Goal: Task Accomplishment & Management: Use online tool/utility

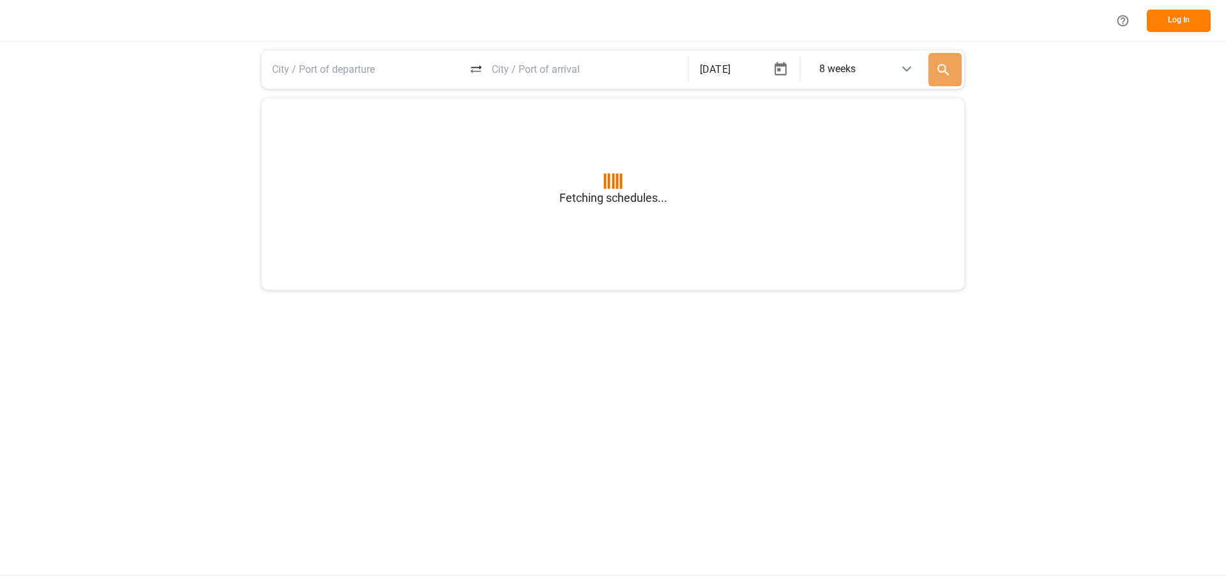
type input "BEANR"
type input "USGXX"
click at [1174, 27] on button "Log In" at bounding box center [1179, 21] width 64 height 22
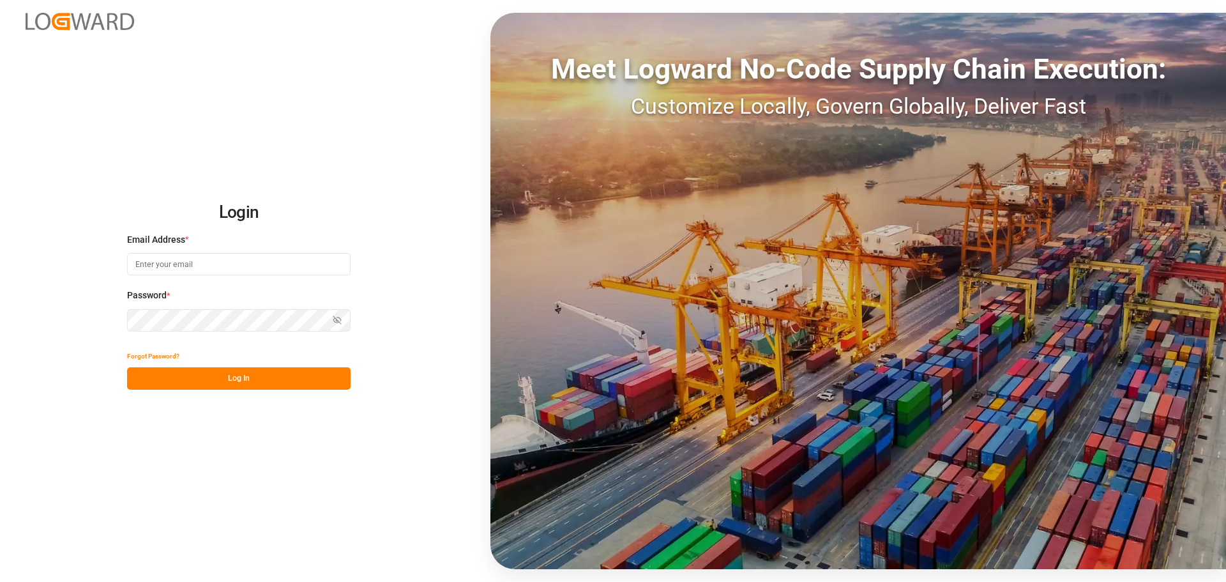
click at [182, 261] on input at bounding box center [239, 264] width 224 height 22
type input "[PERSON_NAME][EMAIL_ADDRESS][DOMAIN_NAME]"
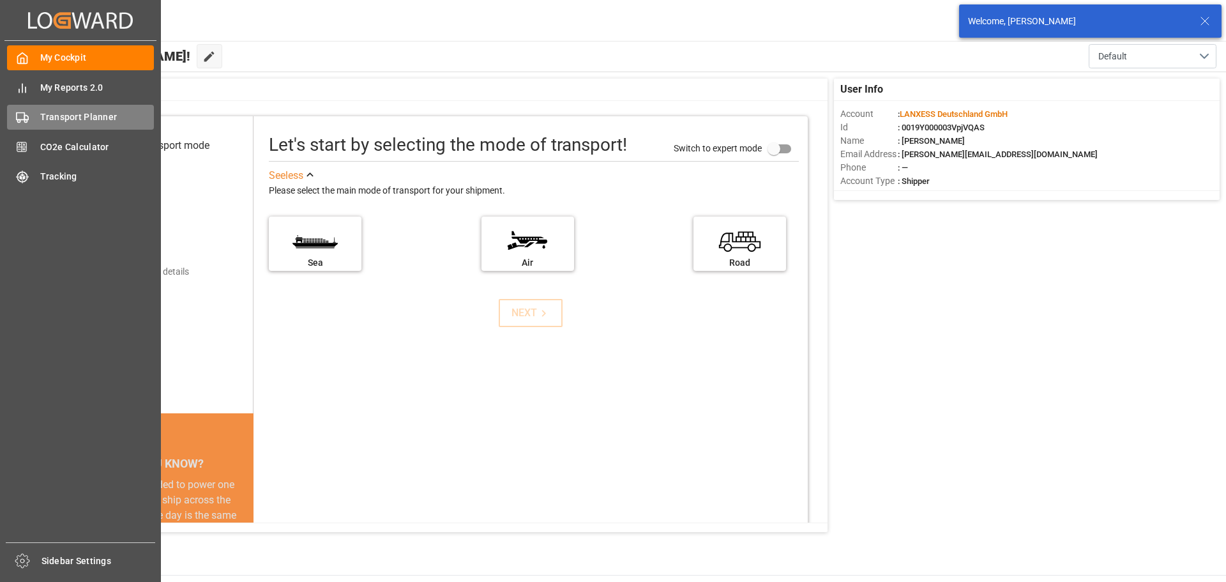
click at [82, 112] on span "Transport Planner" at bounding box center [97, 116] width 114 height 13
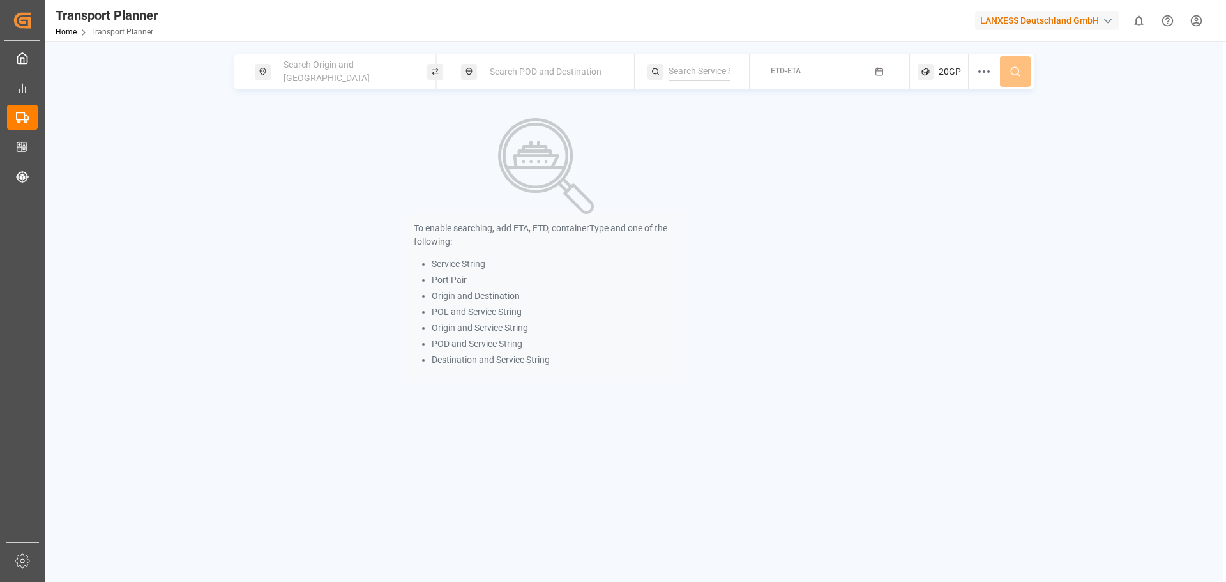
click at [290, 78] on div "Search Origin and [GEOGRAPHIC_DATA]" at bounding box center [345, 71] width 138 height 37
click at [315, 164] on input at bounding box center [333, 173] width 128 height 19
click at [324, 116] on div "Search Origin and [GEOGRAPHIC_DATA]" at bounding box center [344, 146] width 151 height 92
click at [320, 132] on input at bounding box center [333, 141] width 128 height 19
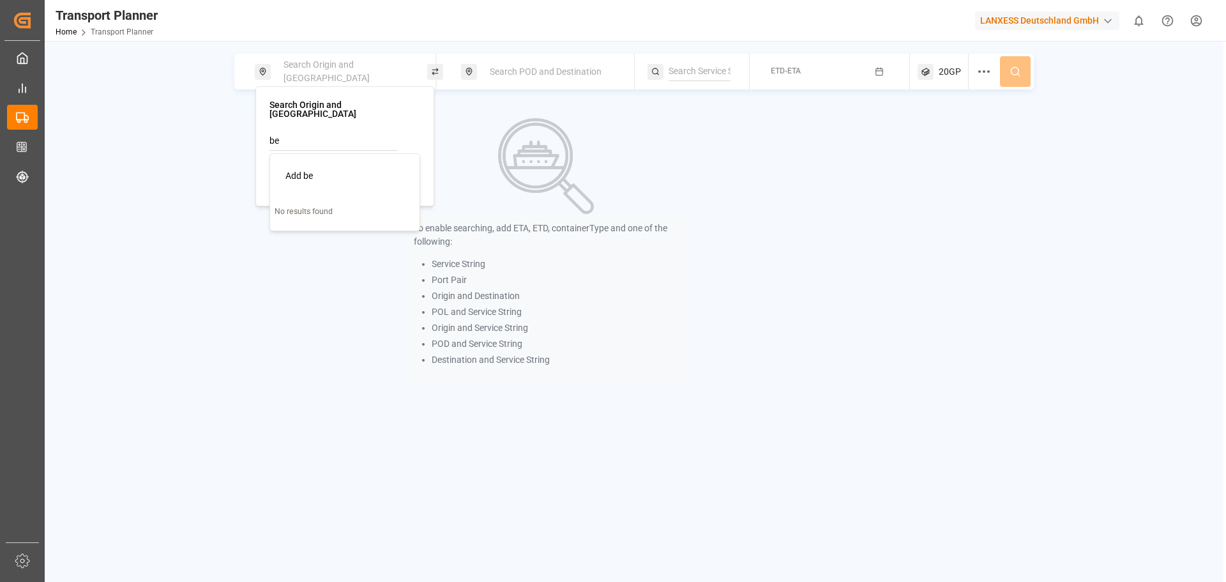
type input "b"
drag, startPoint x: 331, startPoint y: 136, endPoint x: 230, endPoint y: 138, distance: 100.9
click at [230, 138] on body "Created by potrace 1.15, written by [PERSON_NAME] [DATE]-[DATE] Created by potr…" at bounding box center [613, 291] width 1226 height 582
type input "a"
click at [328, 164] on input at bounding box center [333, 173] width 128 height 19
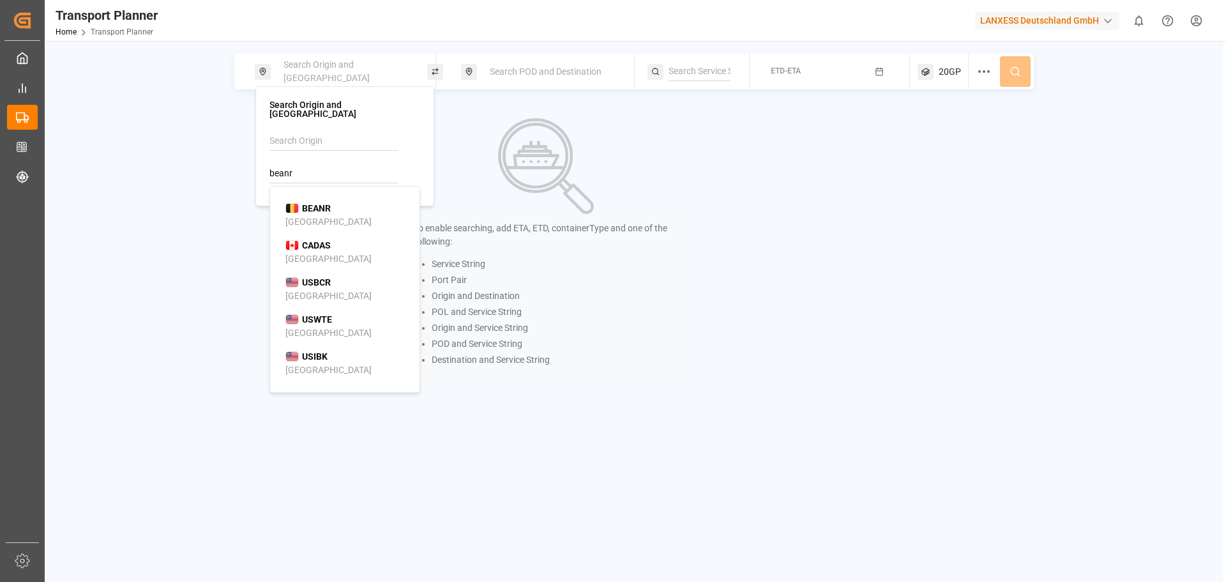
click at [322, 210] on div "BEANR [GEOGRAPHIC_DATA]" at bounding box center [347, 215] width 124 height 27
type input "BEANR"
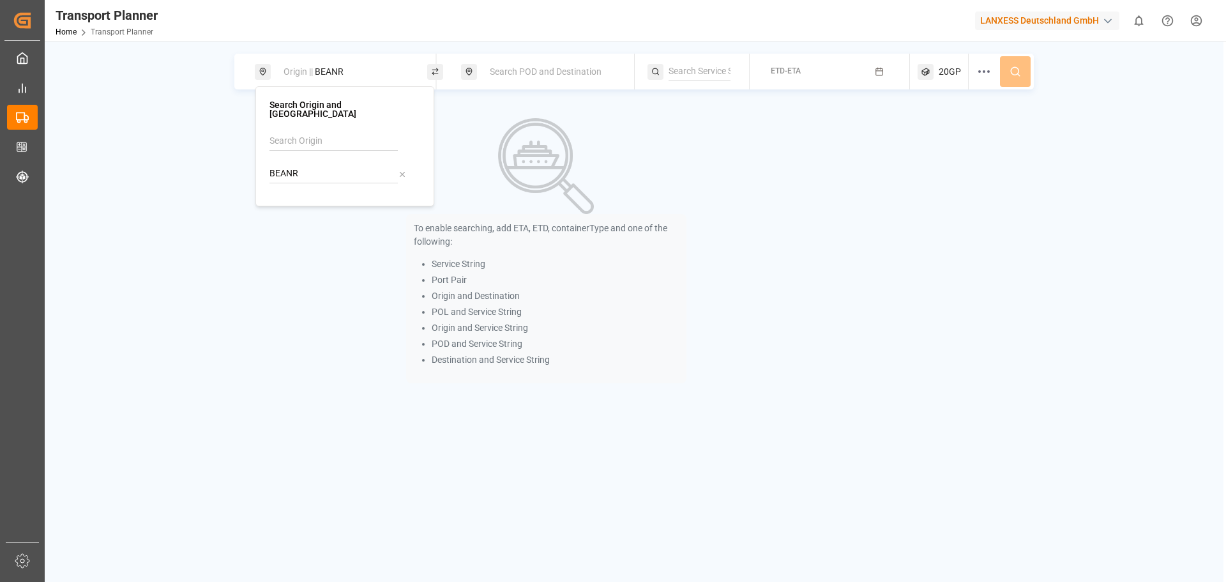
click at [546, 67] on div "Search POD and Destination" at bounding box center [551, 72] width 138 height 24
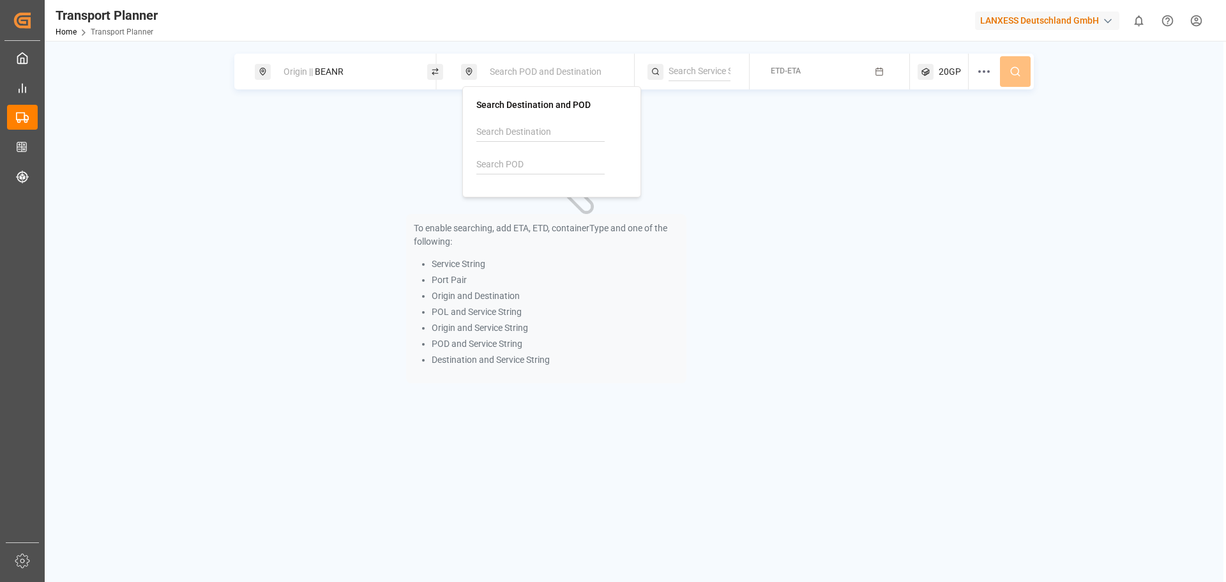
click at [542, 79] on div "Search POD and Destination" at bounding box center [551, 72] width 138 height 24
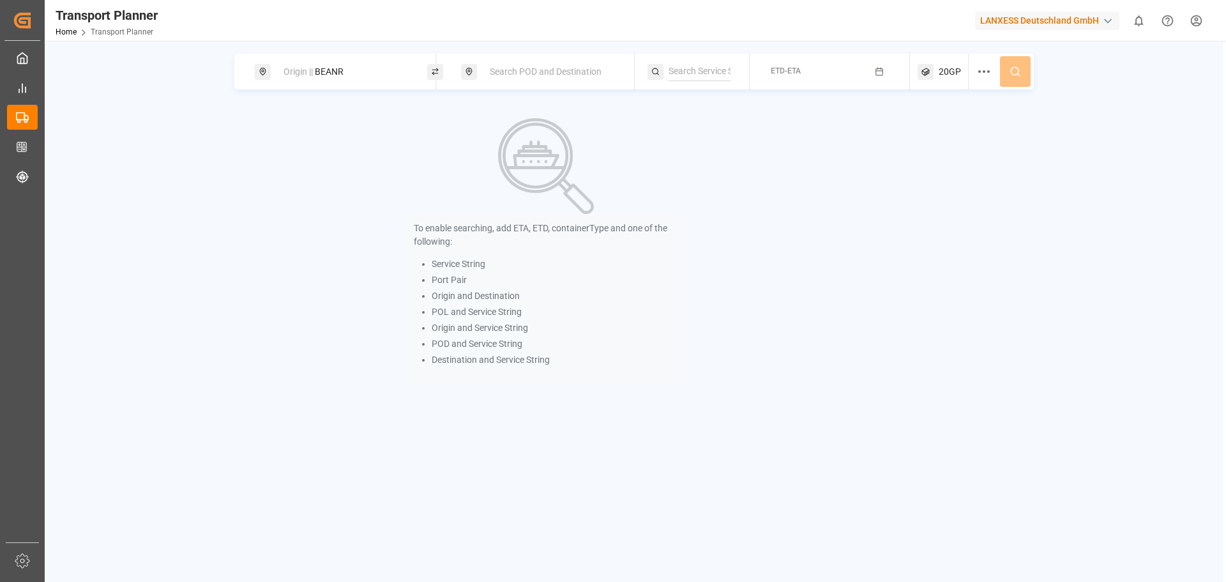
click at [528, 78] on div "Search POD and Destination" at bounding box center [551, 72] width 138 height 24
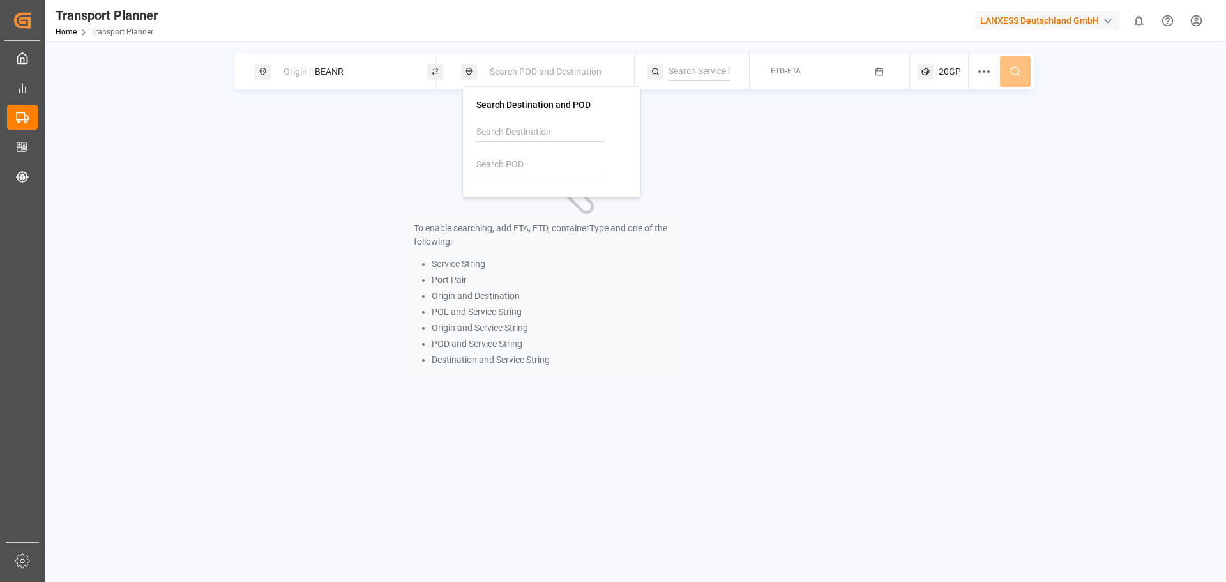
click at [518, 174] on div at bounding box center [551, 153] width 151 height 61
click at [520, 171] on input at bounding box center [540, 164] width 128 height 19
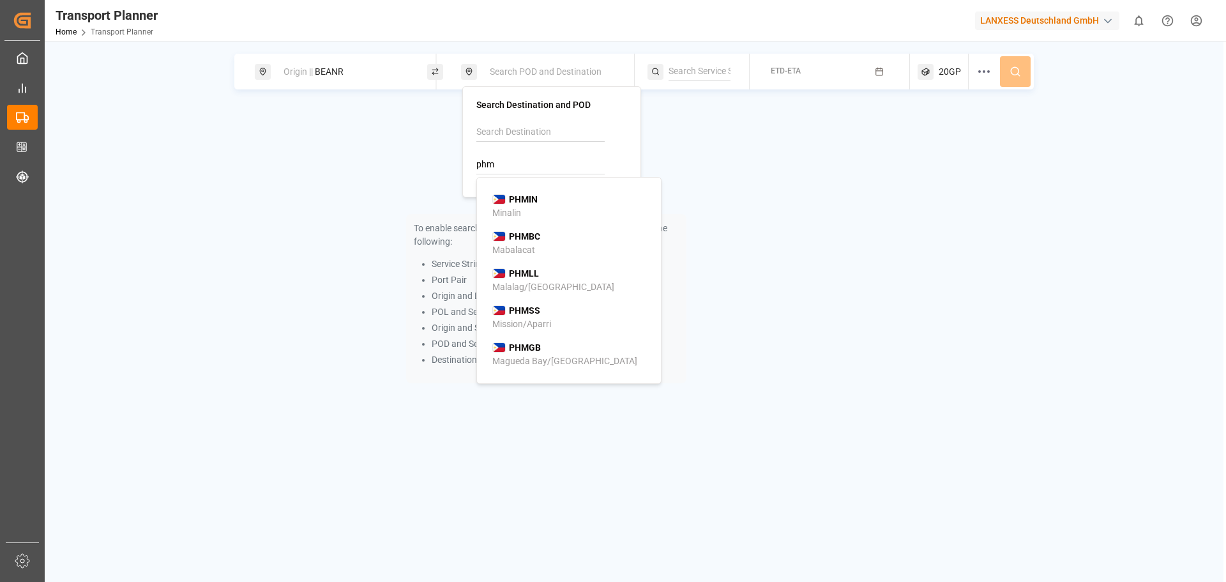
click at [554, 209] on div "PHMIN Minalin" at bounding box center [571, 206] width 158 height 27
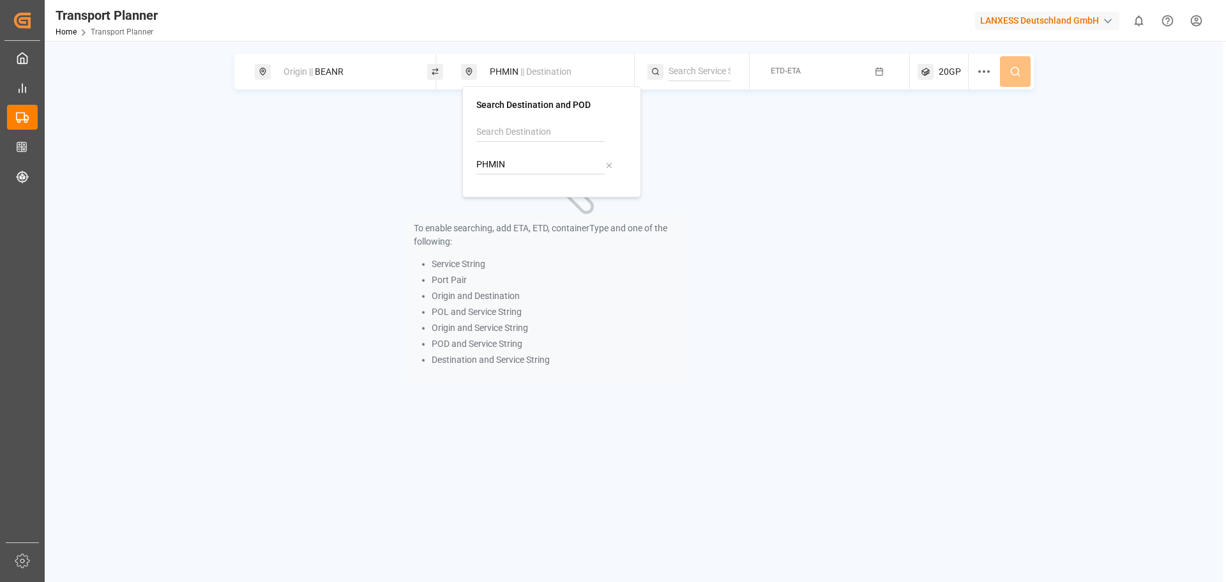
click at [549, 167] on input "PHMIN" at bounding box center [540, 164] width 128 height 19
drag, startPoint x: 549, startPoint y: 165, endPoint x: 404, endPoint y: 149, distance: 145.8
click at [407, 150] on body "Created by potrace 1.15, written by [PERSON_NAME] [DATE]-[DATE] Created by potr…" at bounding box center [613, 291] width 1226 height 582
type input "P"
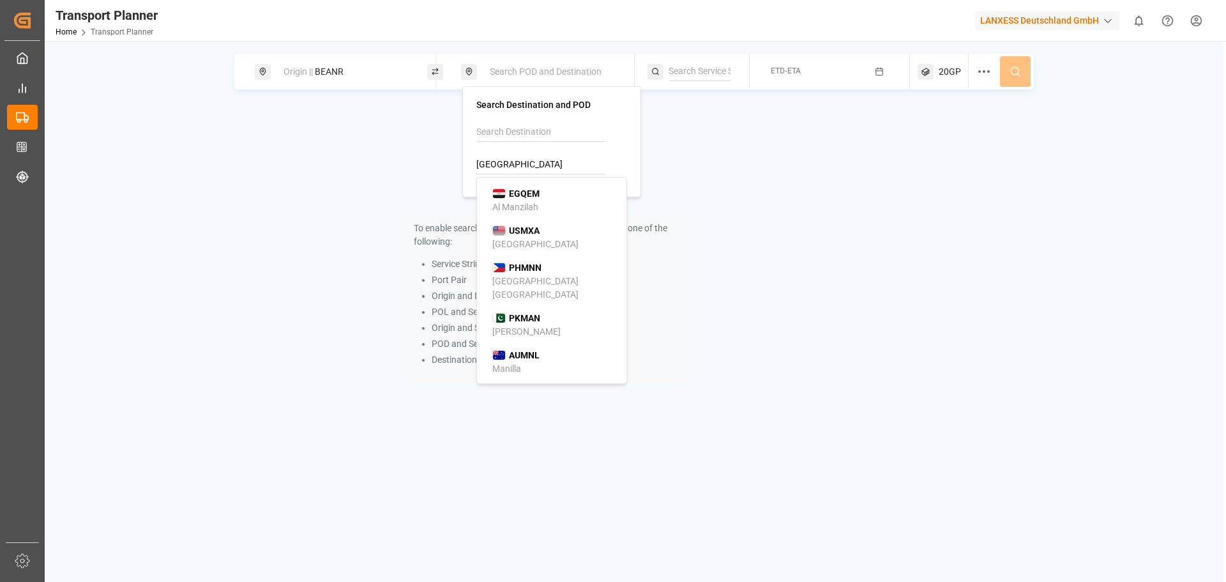
scroll to position [192, 0]
click at [538, 264] on b "PHMNN" at bounding box center [525, 267] width 33 height 10
type input "PHMNN"
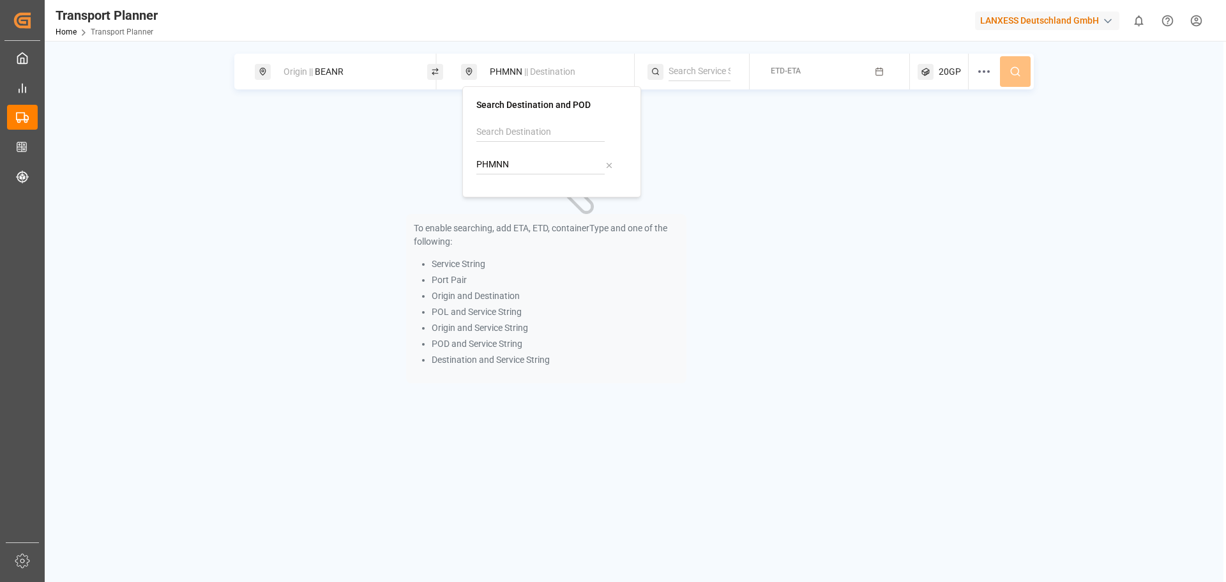
click at [819, 76] on button "ETD-ETA" at bounding box center [829, 71] width 145 height 25
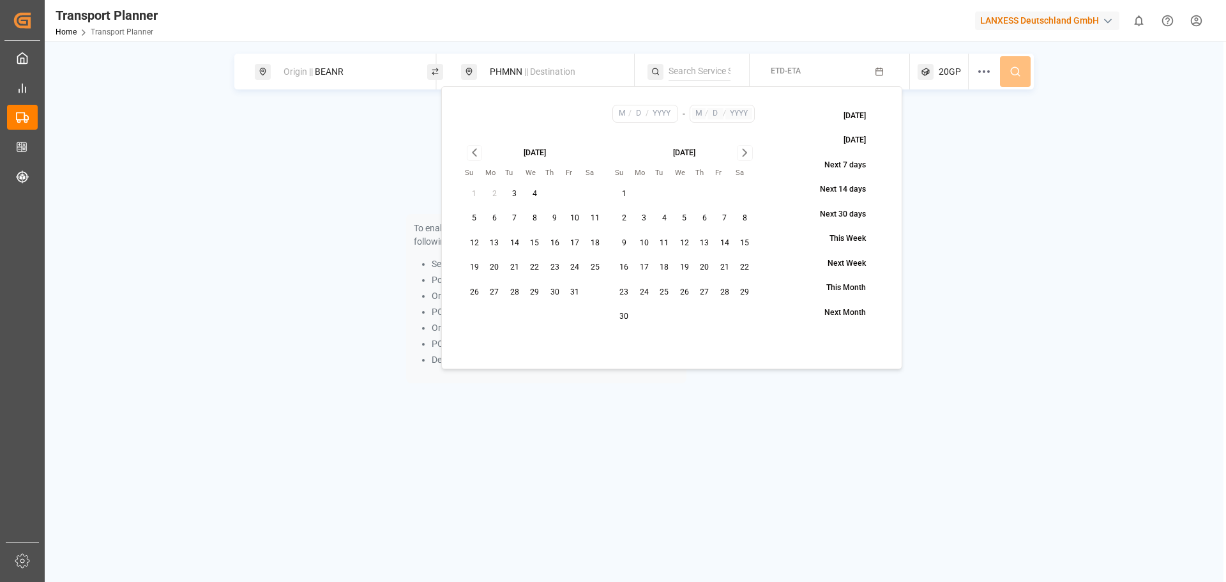
click at [495, 269] on button "20" at bounding box center [495, 267] width 20 height 20
type input "10"
type input "20"
type input "2025"
click at [740, 150] on icon "Go to next month" at bounding box center [745, 152] width 15 height 15
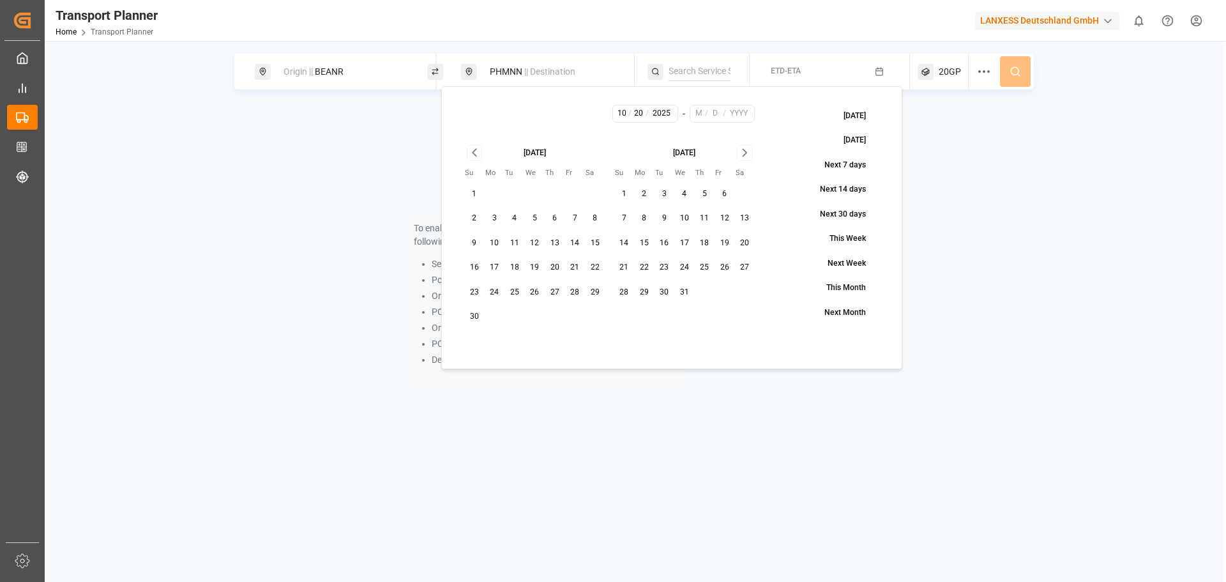
click at [681, 287] on button "31" at bounding box center [684, 292] width 20 height 20
type input "12"
type input "31"
type input "2025"
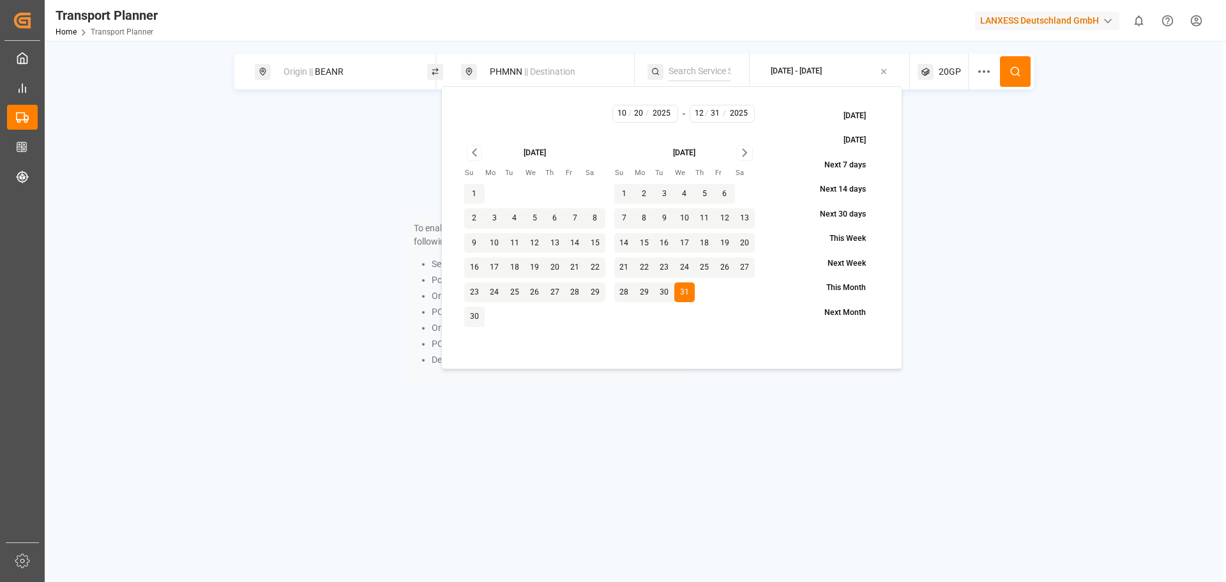
click at [953, 73] on span "20GP" at bounding box center [950, 71] width 22 height 13
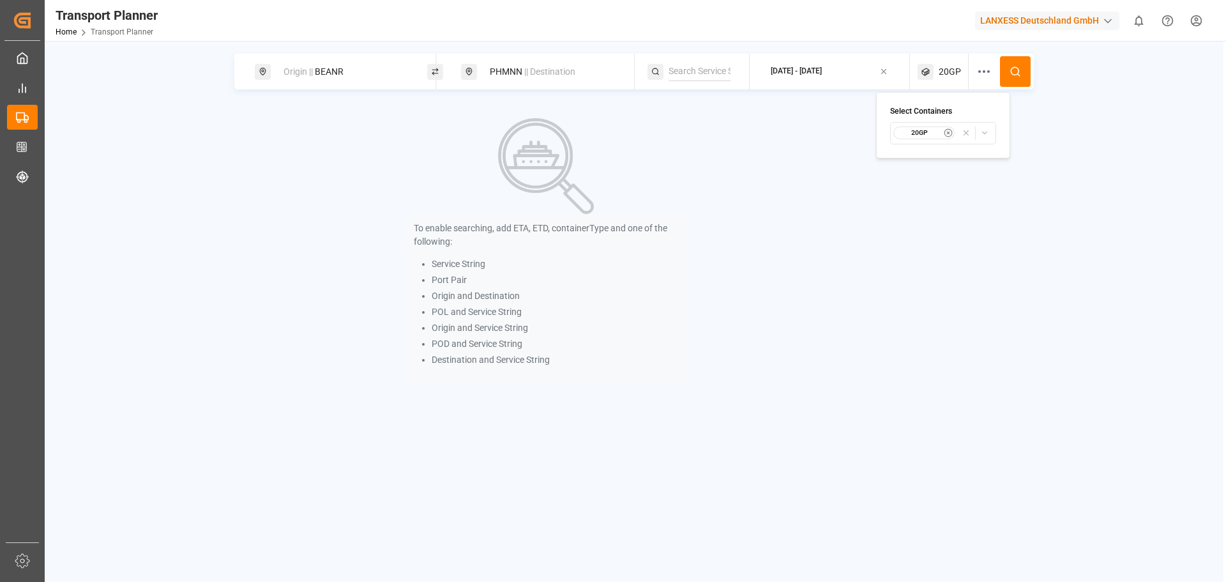
drag, startPoint x: 944, startPoint y: 132, endPoint x: 959, endPoint y: 142, distance: 18.3
click at [944, 132] on icon "button" at bounding box center [948, 132] width 9 height 9
click at [936, 129] on span "Select Container Type..." at bounding box center [931, 132] width 83 height 11
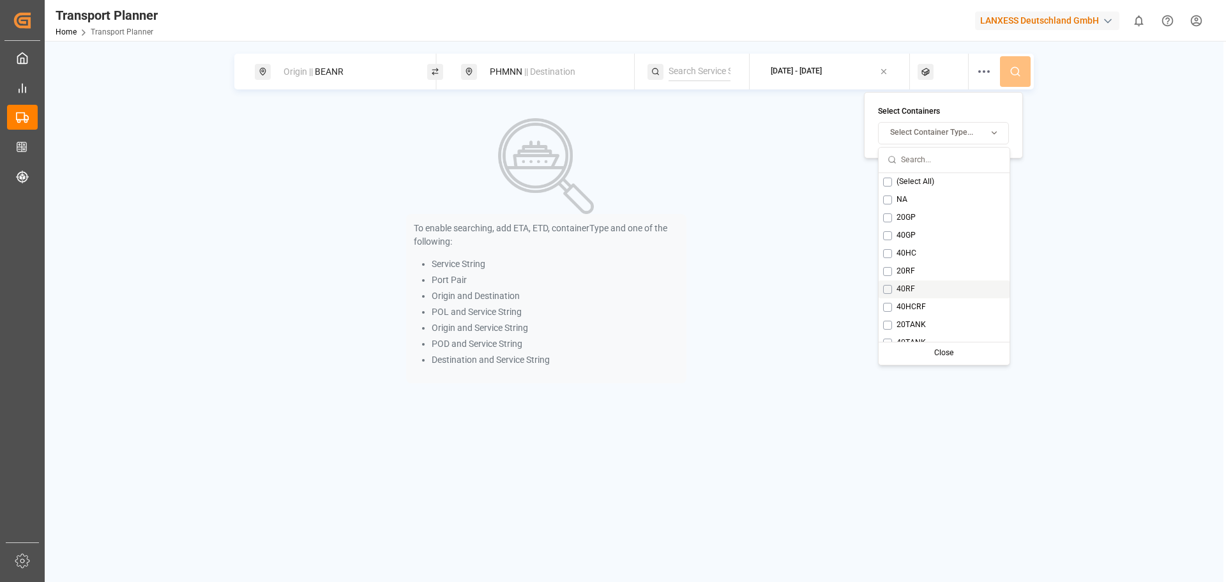
click at [886, 294] on div "40RF" at bounding box center [944, 289] width 131 height 18
click at [972, 356] on div "Close" at bounding box center [988, 353] width 63 height 18
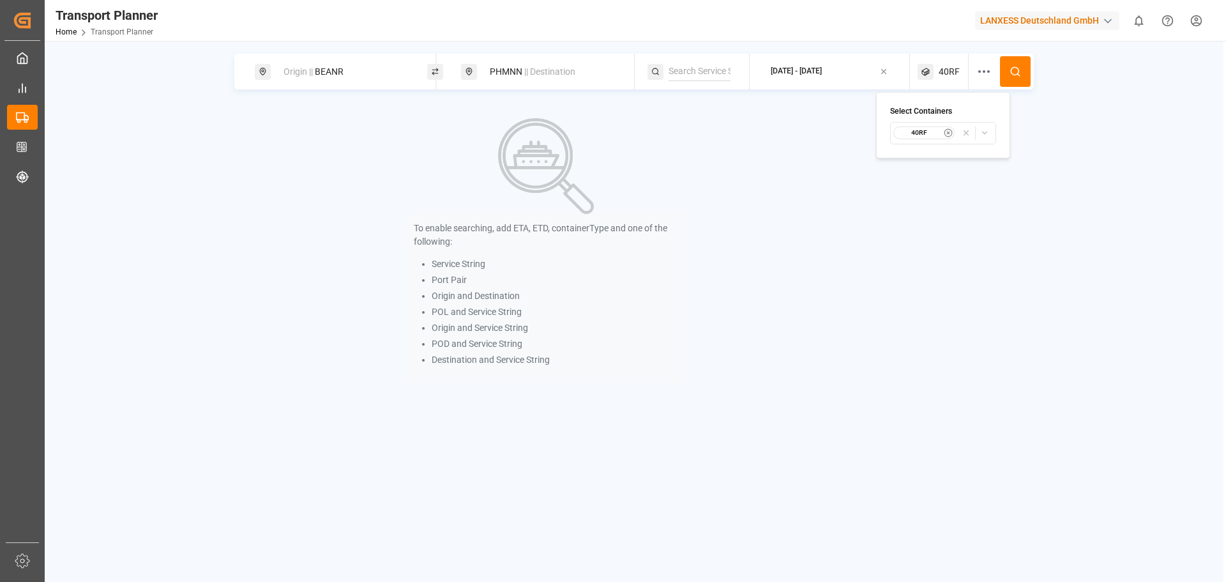
click at [1017, 71] on icon at bounding box center [1015, 71] width 11 height 11
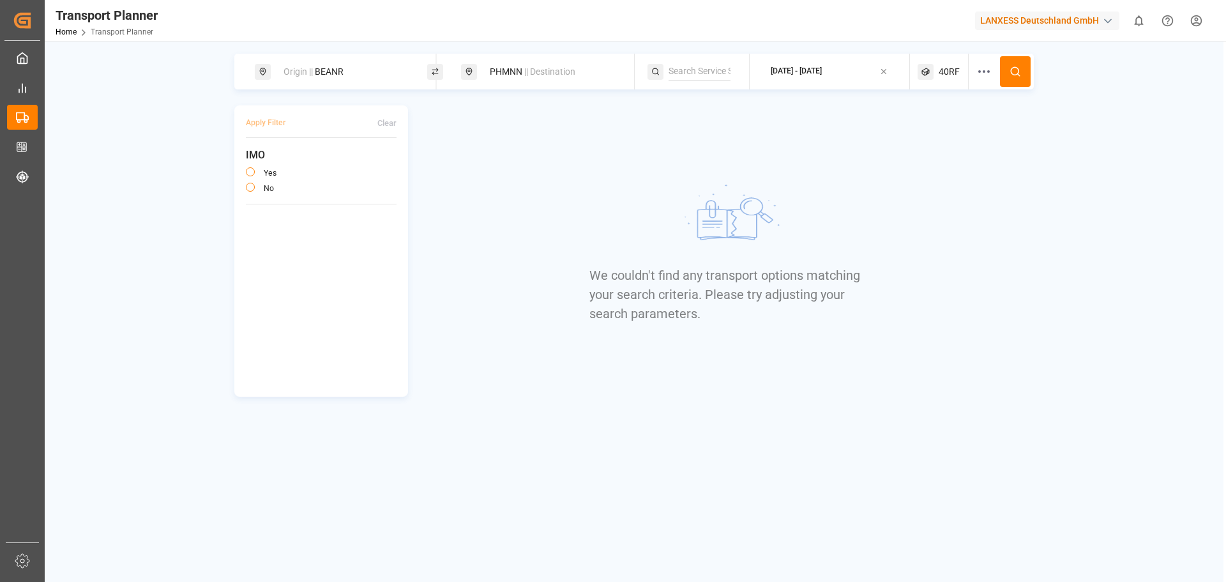
click at [357, 65] on div "Origin || BEANR" at bounding box center [345, 72] width 138 height 24
drag, startPoint x: 319, startPoint y: 169, endPoint x: 383, endPoint y: 159, distance: 64.0
click at [322, 169] on input "BEANR" at bounding box center [333, 173] width 128 height 19
click at [393, 164] on input "BEANR" at bounding box center [333, 173] width 128 height 19
click at [397, 164] on div "BEANR" at bounding box center [344, 173] width 151 height 19
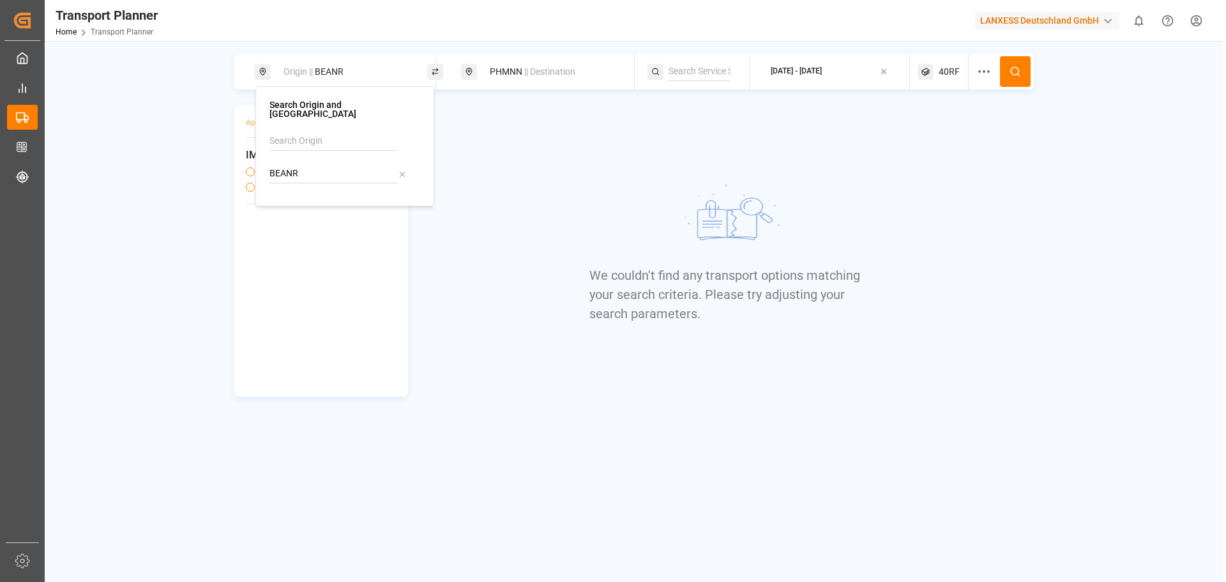
click at [399, 170] on icon at bounding box center [402, 174] width 9 height 9
click at [329, 164] on input at bounding box center [333, 173] width 128 height 19
drag, startPoint x: 298, startPoint y: 218, endPoint x: 319, endPoint y: 210, distance: 22.1
click at [303, 215] on div "[GEOGRAPHIC_DATA]" at bounding box center [328, 221] width 86 height 13
type input "NLRTM"
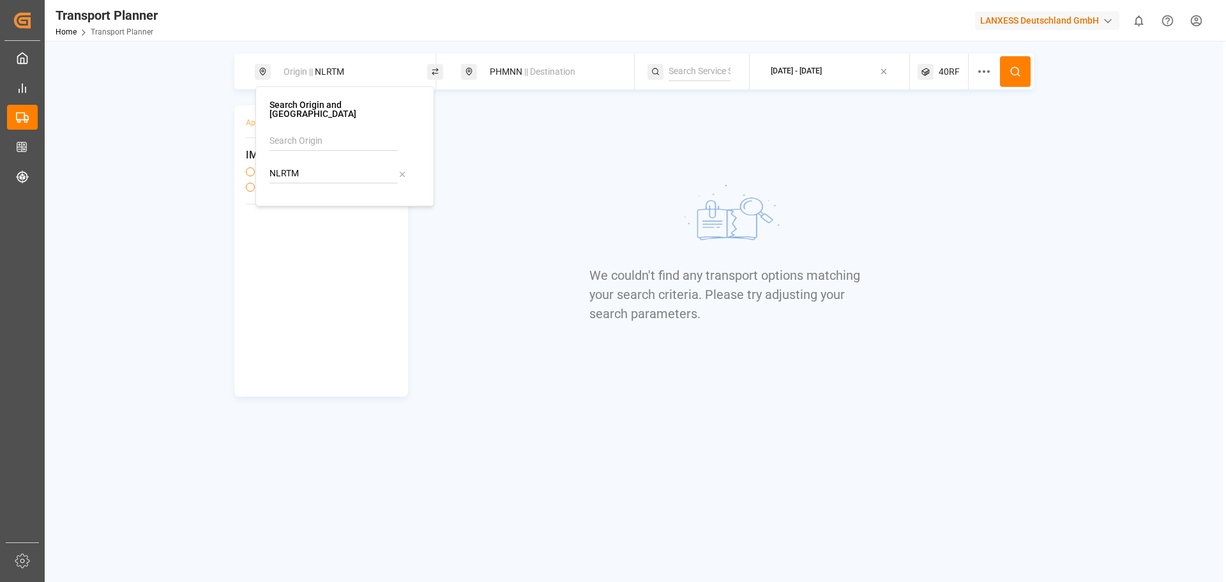
click at [1016, 65] on button at bounding box center [1015, 71] width 31 height 31
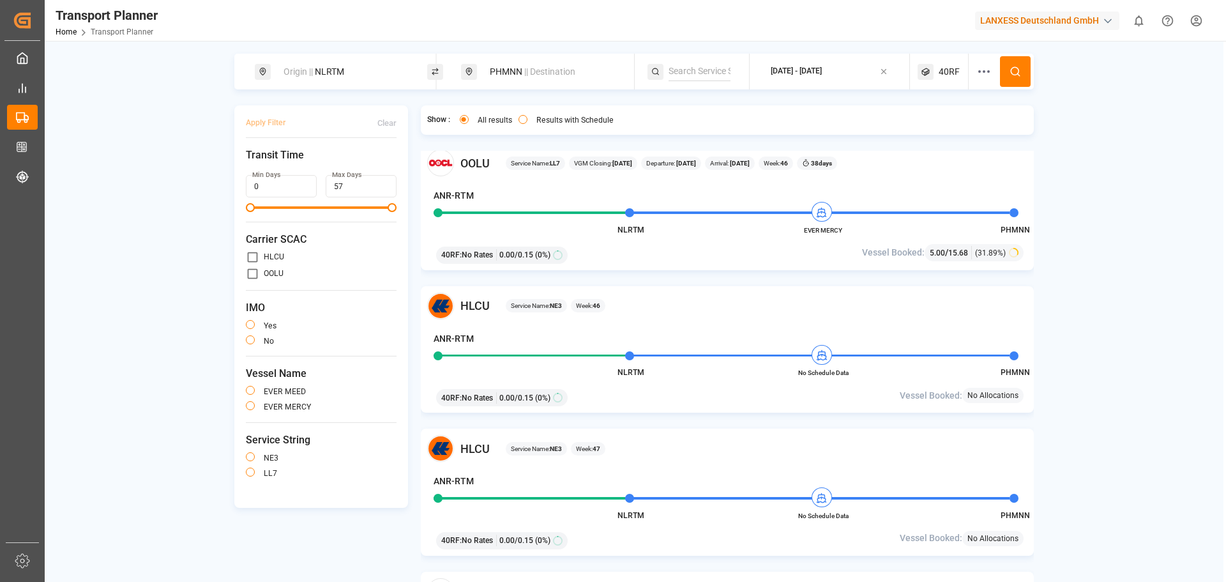
scroll to position [1086, 0]
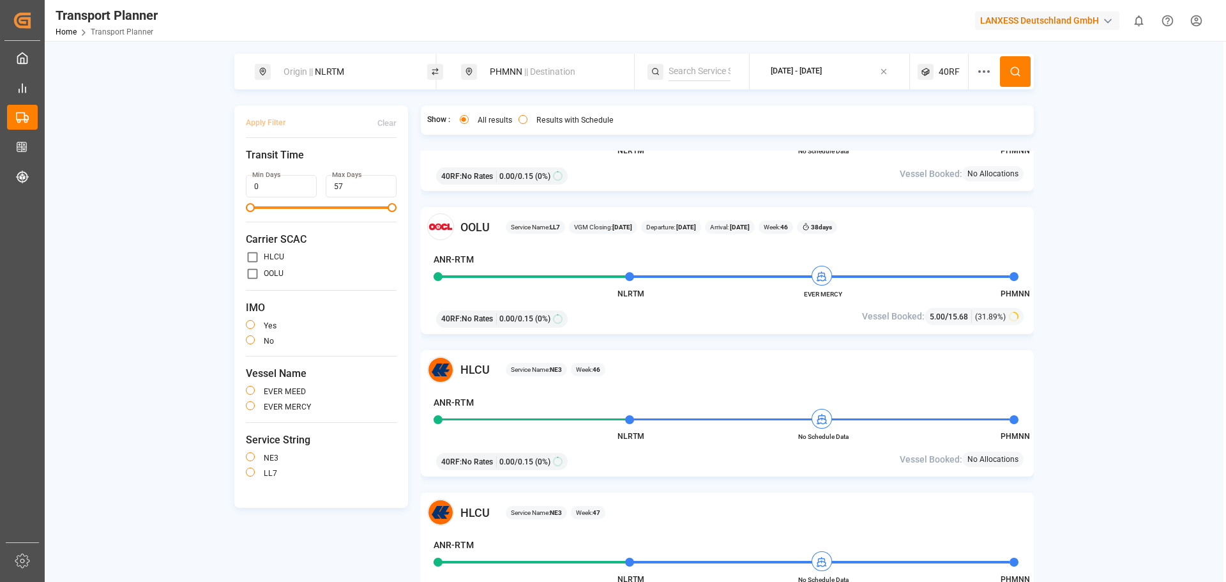
click at [655, 320] on div "40RF : No Rates 0.00 / 0.15 (0%)" at bounding box center [628, 317] width 393 height 22
click at [641, 327] on div "40RF : No Rates 0.00 / 0.15 (0%)" at bounding box center [628, 317] width 393 height 22
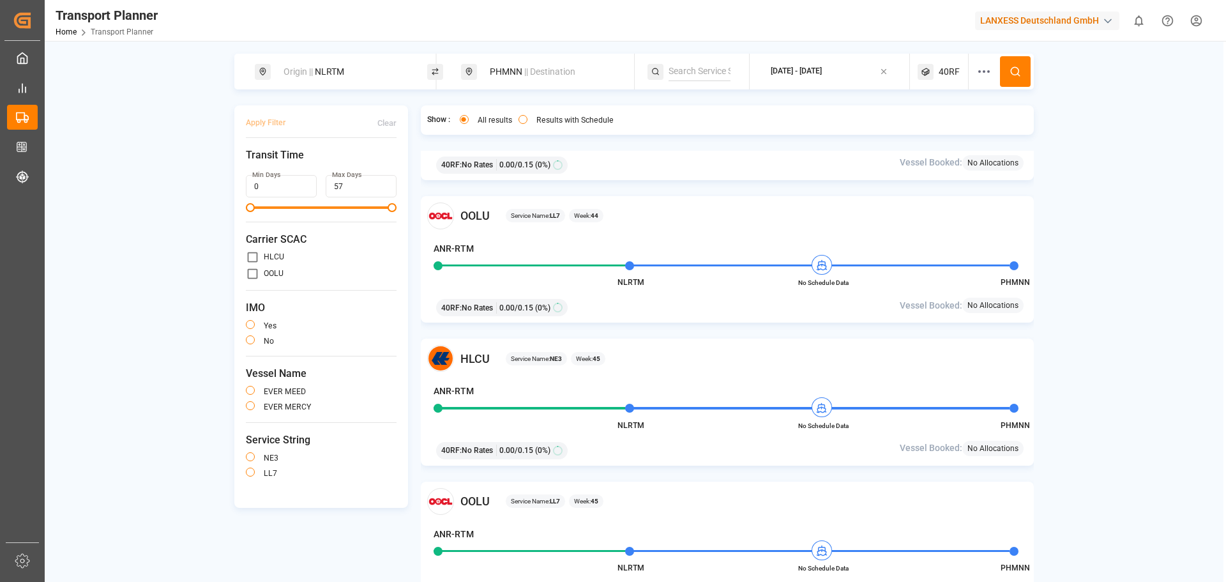
scroll to position [639, 0]
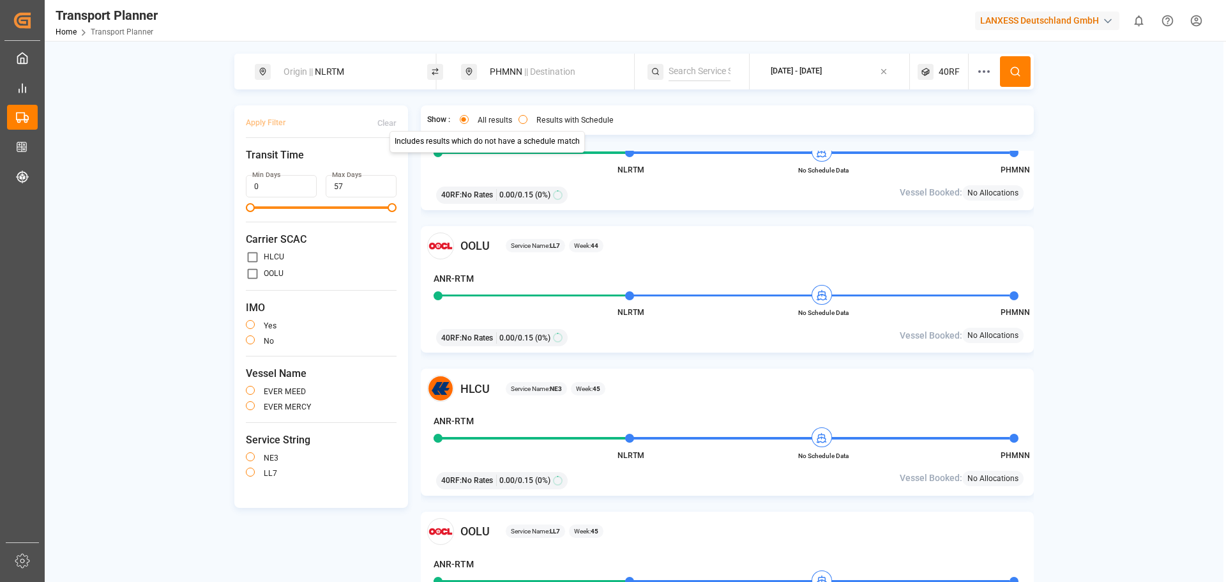
click at [539, 77] on span "|| Destination" at bounding box center [549, 71] width 51 height 10
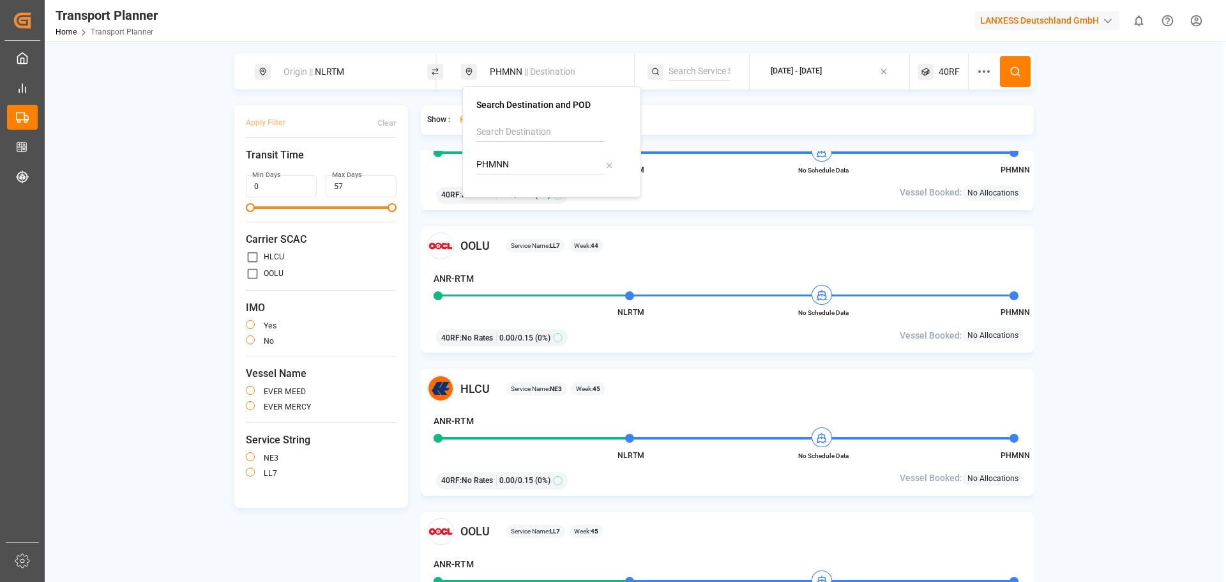
click at [935, 70] on div "40RF" at bounding box center [943, 72] width 51 height 36
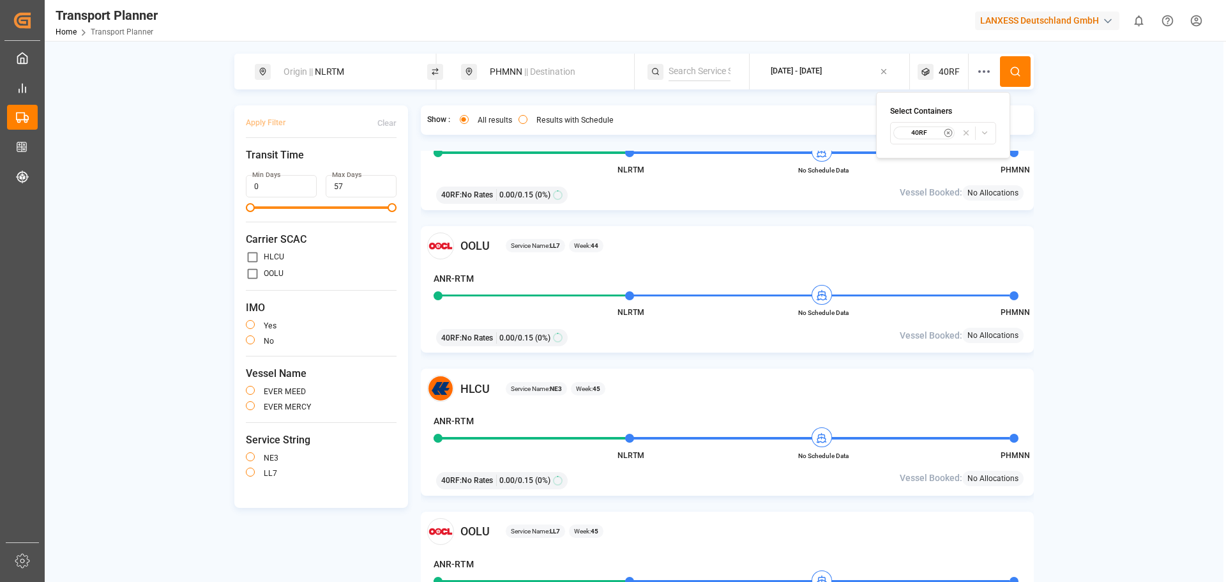
click at [950, 134] on icon "button" at bounding box center [948, 132] width 9 height 9
click at [982, 131] on div "Select Container Type..." at bounding box center [943, 132] width 125 height 11
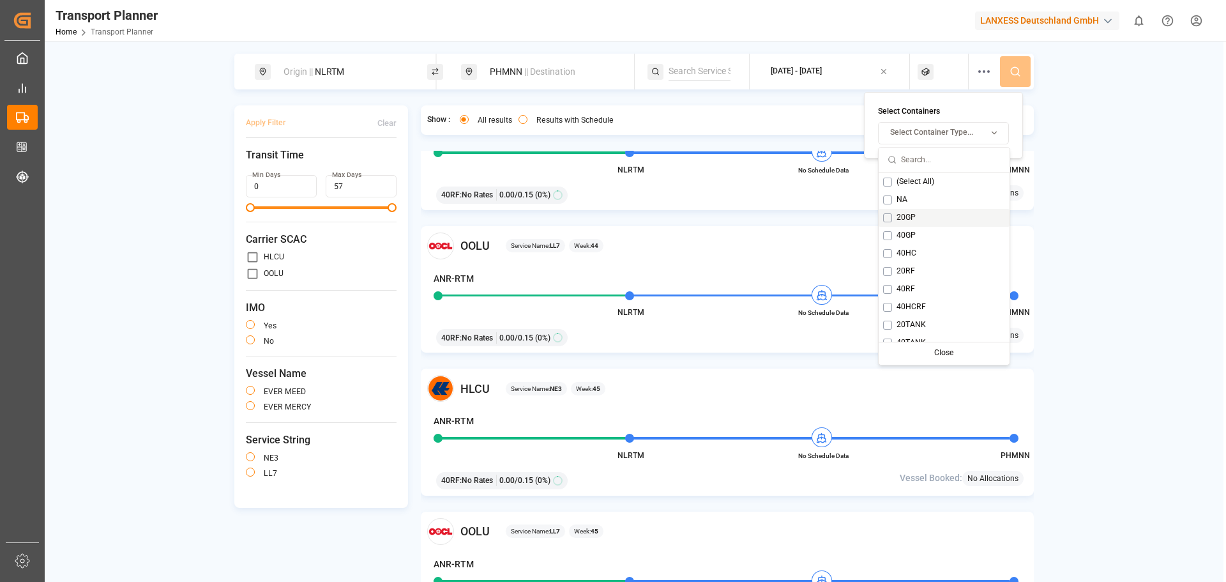
click at [900, 222] on span "20GP" at bounding box center [906, 217] width 19 height 11
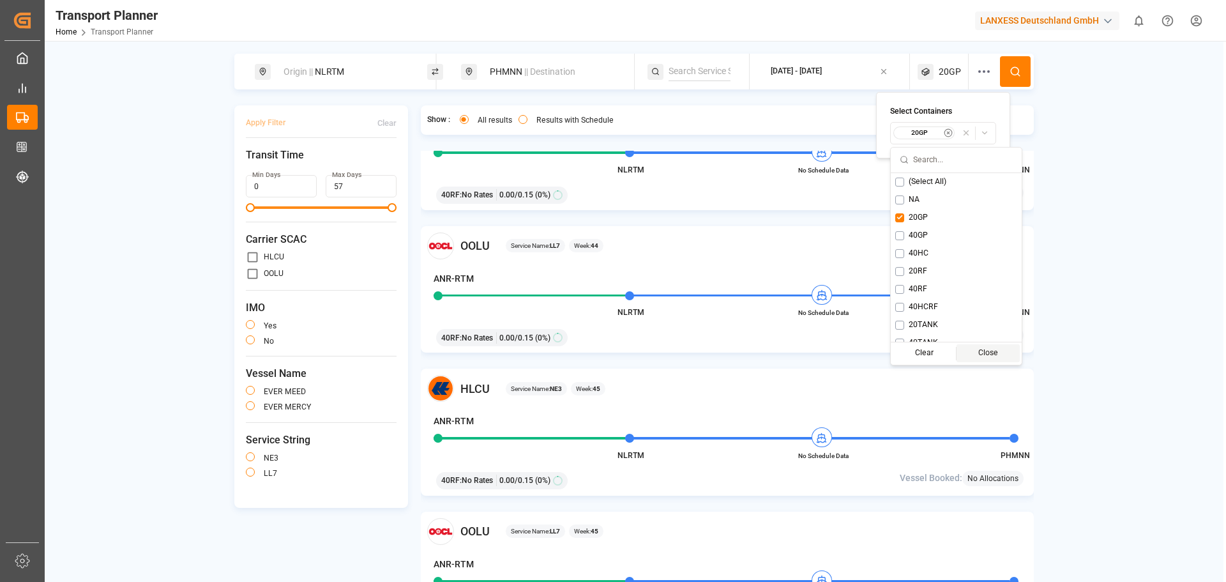
click at [957, 356] on div "Close" at bounding box center [988, 353] width 63 height 18
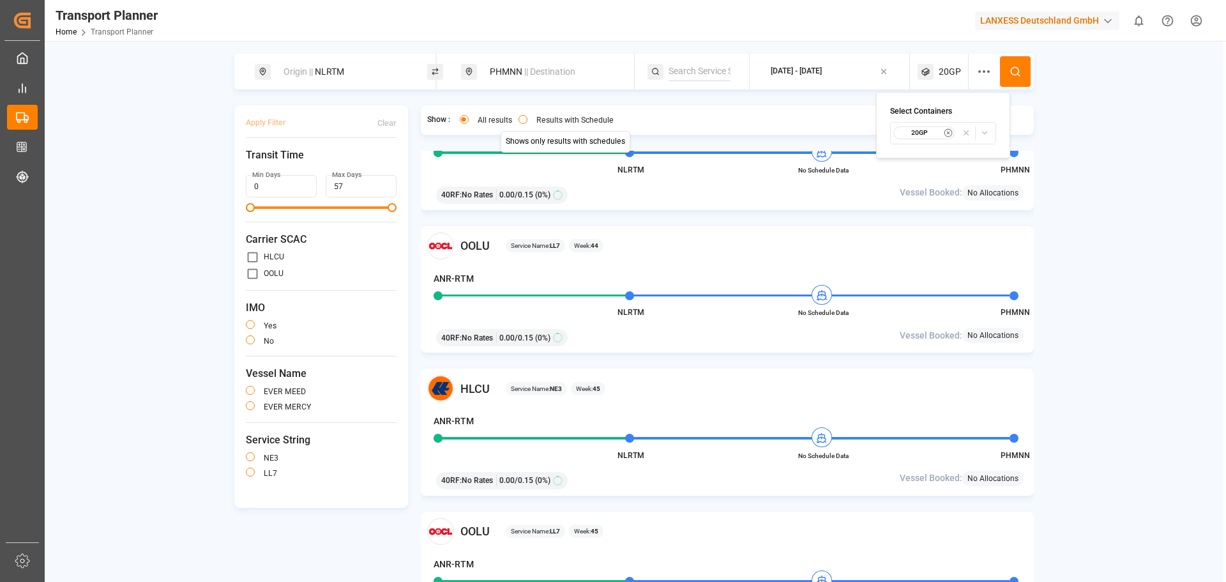
click at [557, 82] on div "PHMNN || Destination" at bounding box center [551, 72] width 138 height 24
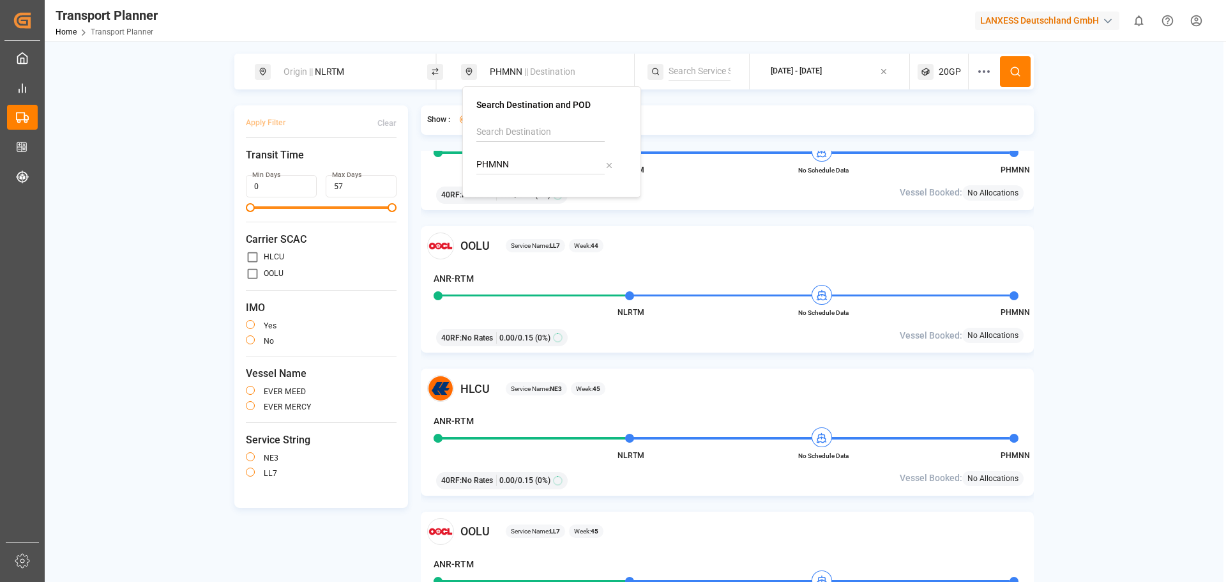
click at [554, 163] on input "PHMNN" at bounding box center [540, 164] width 128 height 19
click at [596, 166] on input "PHMNN" at bounding box center [540, 164] width 128 height 19
click at [623, 165] on div "PHMNN" at bounding box center [551, 164] width 151 height 19
click at [610, 163] on icon at bounding box center [609, 165] width 4 height 4
click at [561, 163] on input at bounding box center [540, 164] width 128 height 19
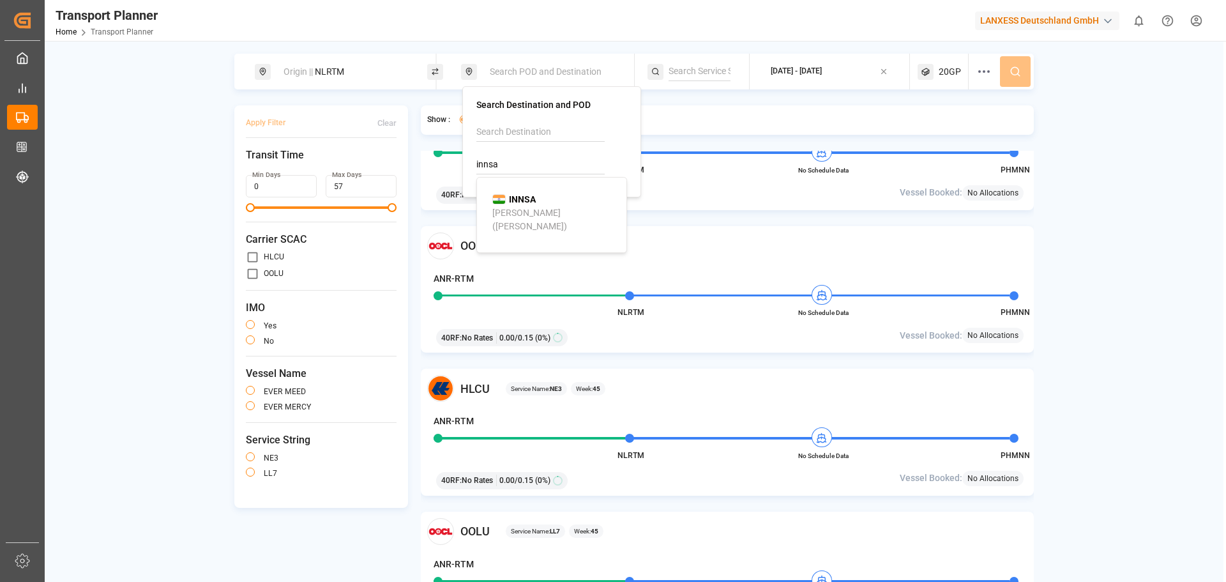
click at [536, 206] on div "[PERSON_NAME] ([PERSON_NAME])" at bounding box center [554, 219] width 124 height 27
type input "INNSA"
click at [1016, 72] on icon at bounding box center [1015, 71] width 11 height 11
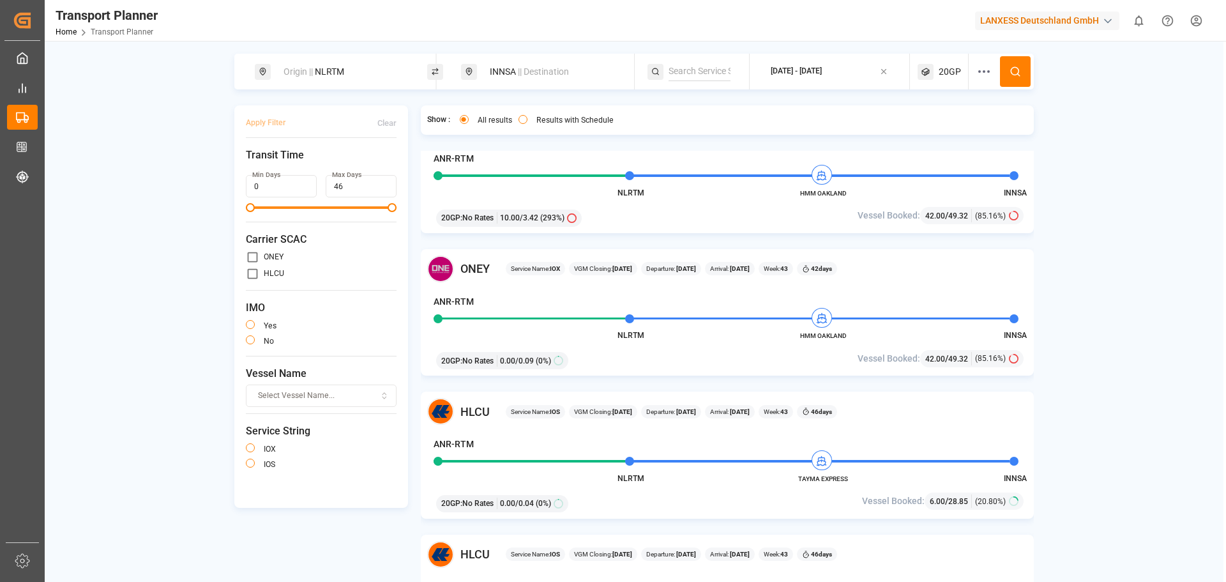
scroll to position [639, 0]
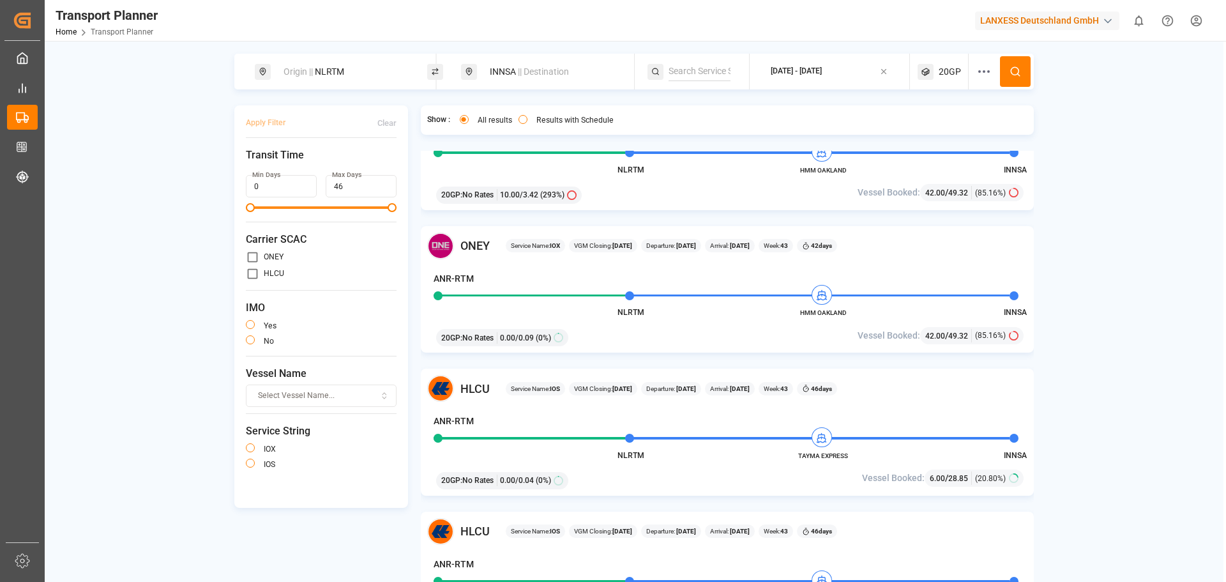
click at [805, 66] on div "[DATE] - [DATE]" at bounding box center [796, 71] width 51 height 11
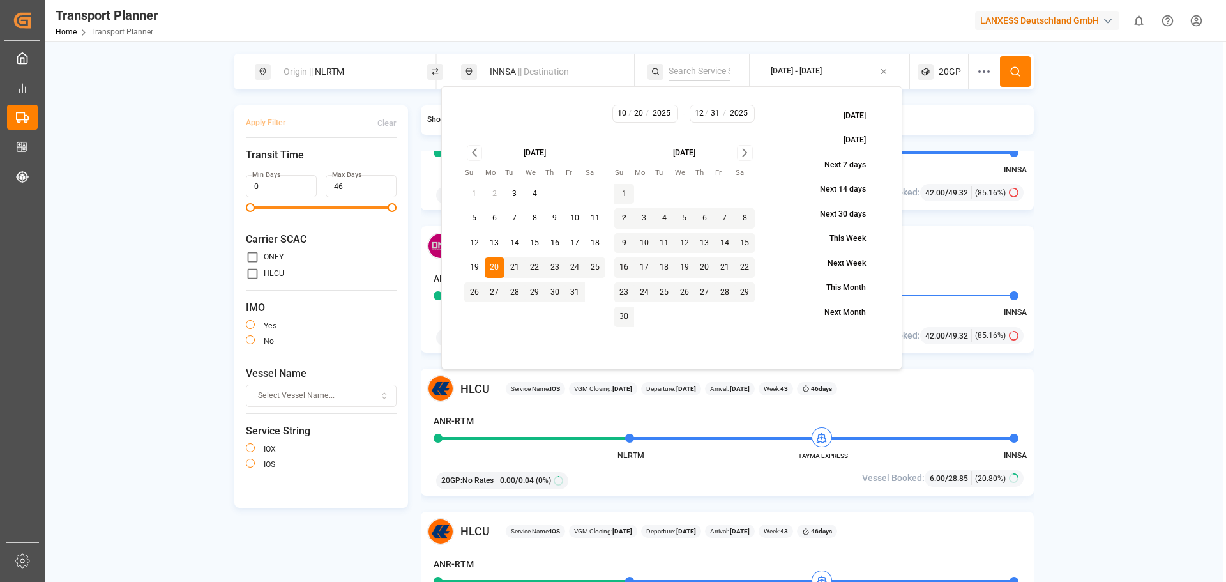
click at [537, 299] on button "29" at bounding box center [535, 292] width 20 height 20
type input "10"
type input "29"
click at [540, 291] on button "29" at bounding box center [535, 292] width 20 height 20
type input "29"
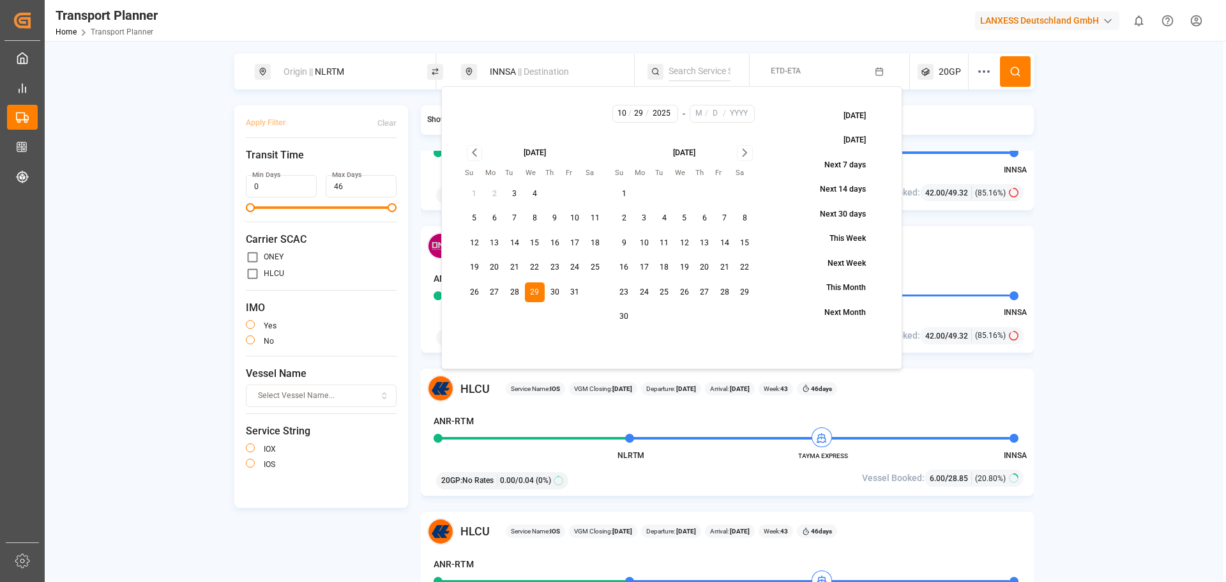
click at [740, 156] on icon "Go to next month" at bounding box center [745, 152] width 15 height 15
click at [683, 287] on button "31" at bounding box center [684, 292] width 20 height 20
type input "12"
type input "31"
type input "2025"
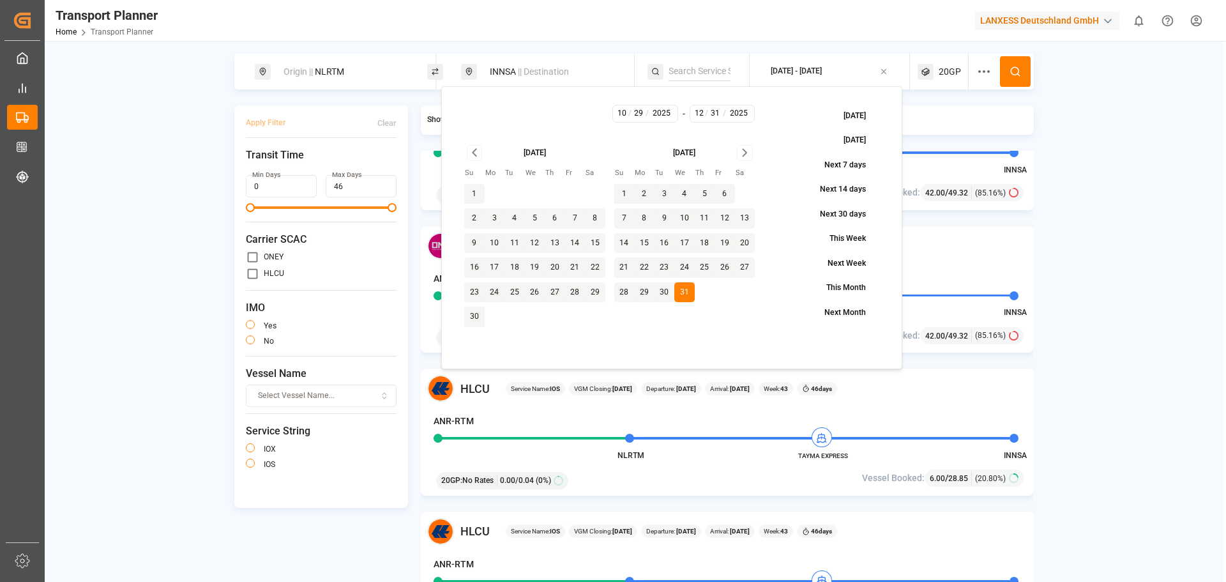
click at [1011, 66] on icon at bounding box center [1015, 71] width 11 height 11
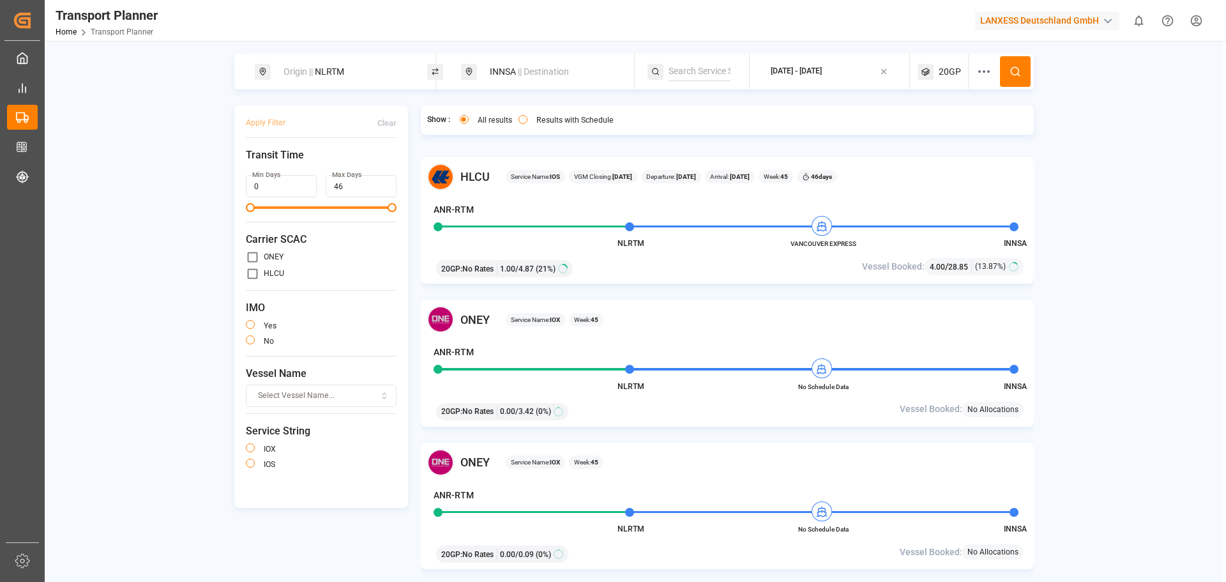
scroll to position [1277, 0]
drag, startPoint x: 884, startPoint y: 236, endPoint x: 826, endPoint y: 243, distance: 58.5
click at [826, 238] on div "NLRTM VANCOUVER EXPRESS INNSA" at bounding box center [722, 232] width 577 height 11
click at [842, 243] on span "VANCOUVER EXPRESS" at bounding box center [823, 245] width 70 height 10
drag, startPoint x: 867, startPoint y: 244, endPoint x: 834, endPoint y: 243, distance: 32.6
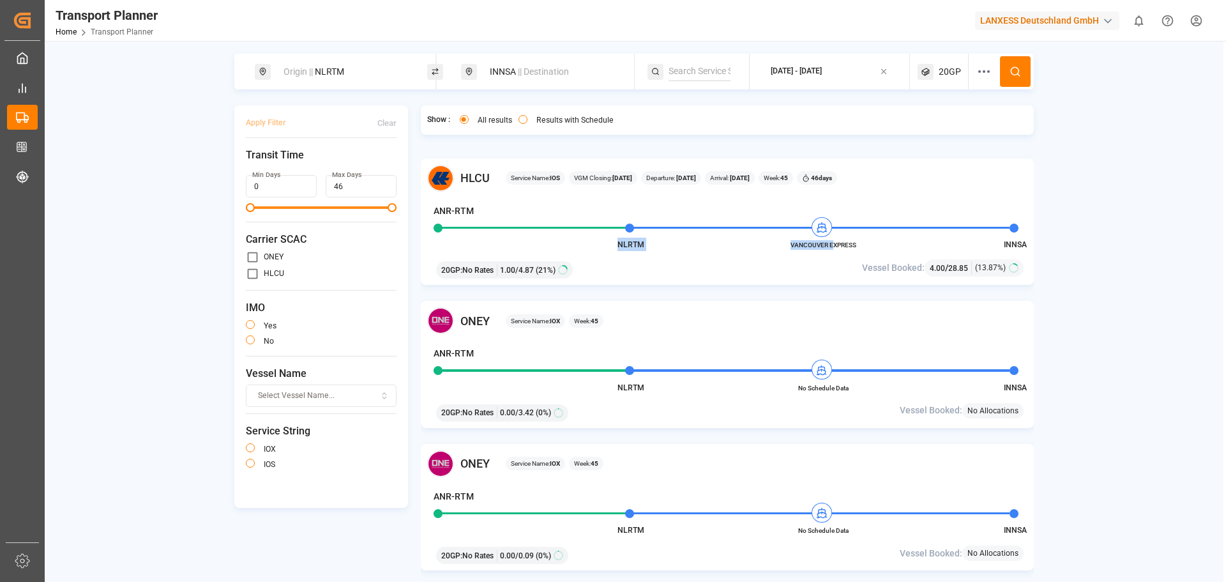
click at [834, 243] on div "HLCU Service Name: IOS VGM Closing: [DATE] Departure: [DATE] Arrival: [DATE] We…" at bounding box center [728, 221] width 614 height 127
click at [778, 260] on div "20GP : No Rates 1.00 / 4.87 (21%)" at bounding box center [628, 268] width 393 height 22
drag, startPoint x: 793, startPoint y: 245, endPoint x: 851, endPoint y: 243, distance: 58.2
click at [851, 243] on span "VANCOUVER EXPRESS" at bounding box center [823, 245] width 70 height 10
click at [846, 245] on span "VANCOUVER EXPRESS" at bounding box center [823, 245] width 70 height 10
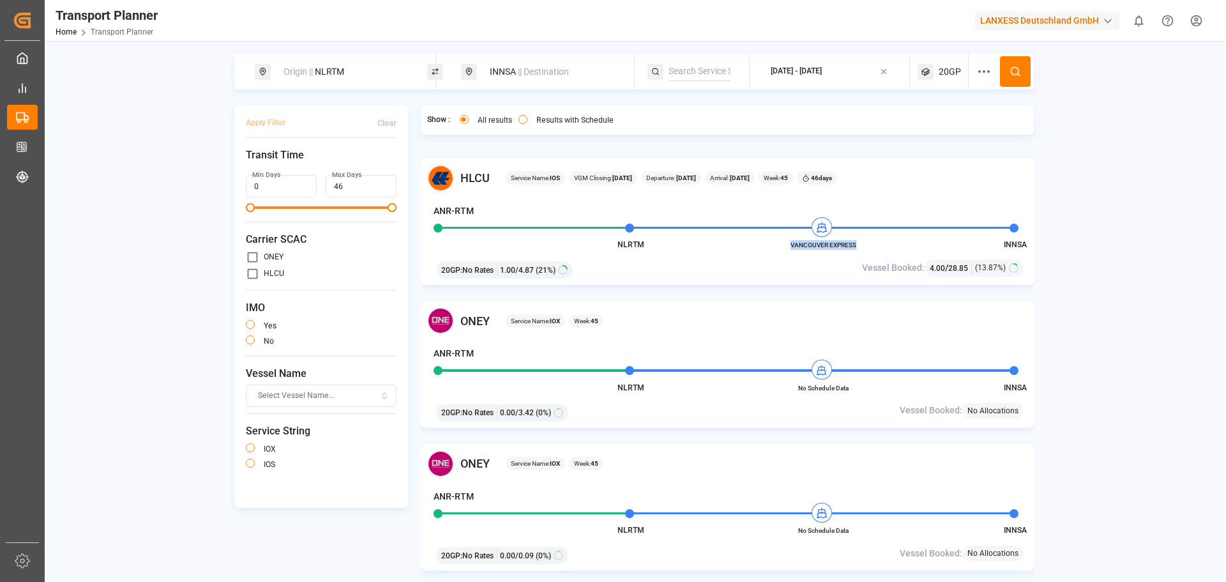
drag, startPoint x: 791, startPoint y: 245, endPoint x: 857, endPoint y: 244, distance: 65.8
click at [857, 244] on span "VANCOUVER EXPRESS" at bounding box center [823, 245] width 70 height 10
copy span "VANCOUVER EXPRESS"
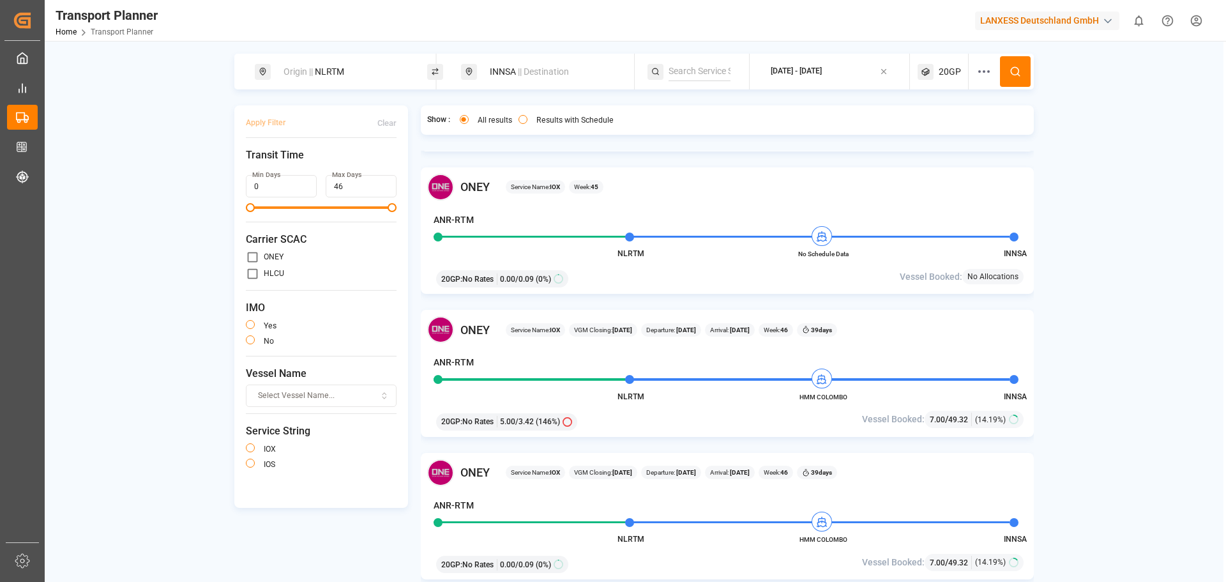
scroll to position [1533, 0]
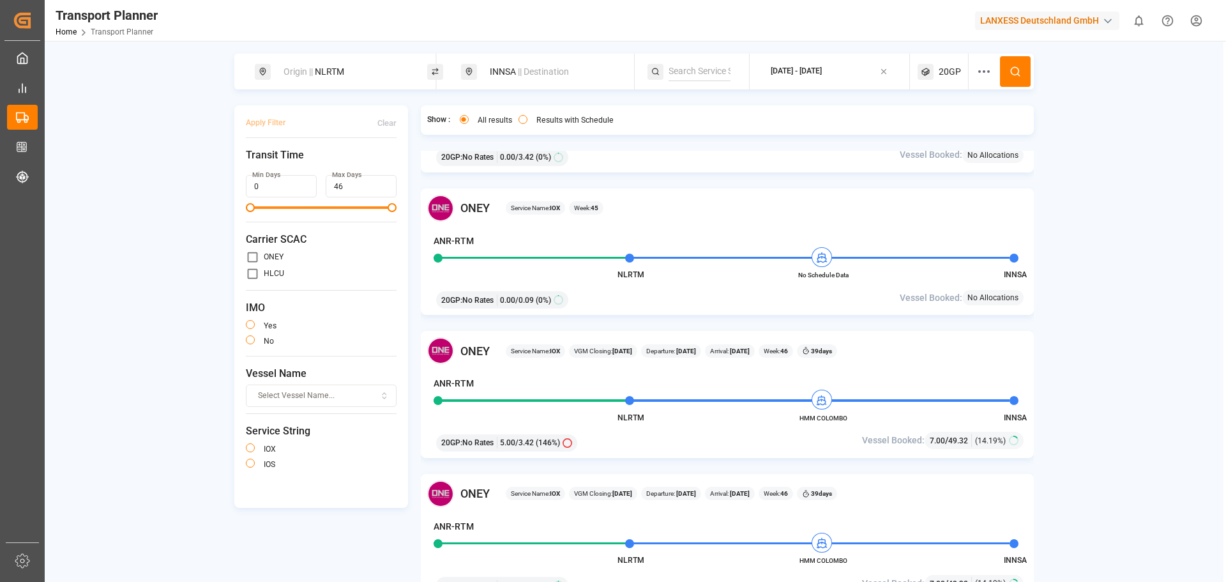
click at [647, 437] on div "20GP : No Rates 5.00 / 3.42 (146%)" at bounding box center [628, 441] width 393 height 22
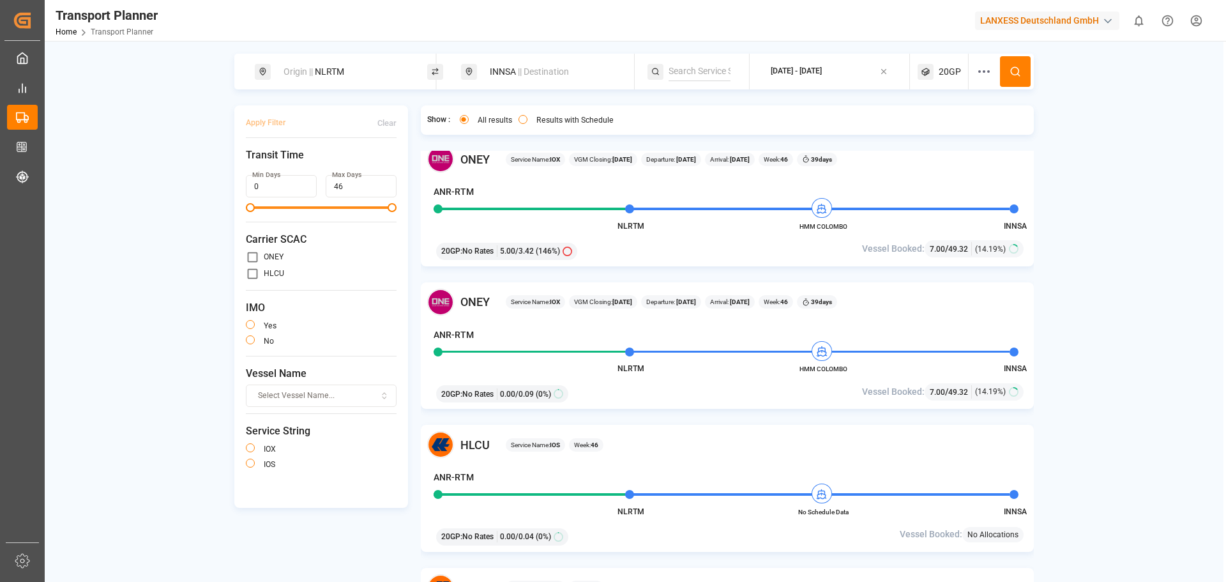
scroll to position [1660, 0]
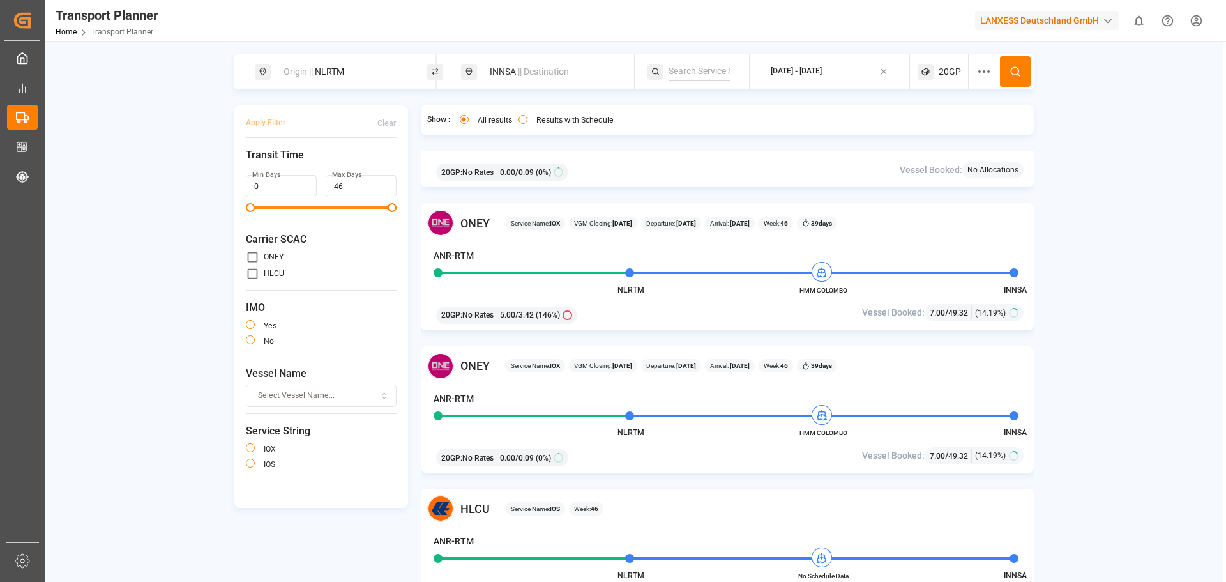
click at [835, 422] on div "NLRTM HMM COLOMBO INNSA" at bounding box center [722, 419] width 577 height 11
click at [824, 425] on div "NLRTM HMM COLOMBO INNSA" at bounding box center [722, 419] width 577 height 11
click at [815, 437] on span "HMM COLOMBO" at bounding box center [823, 433] width 70 height 10
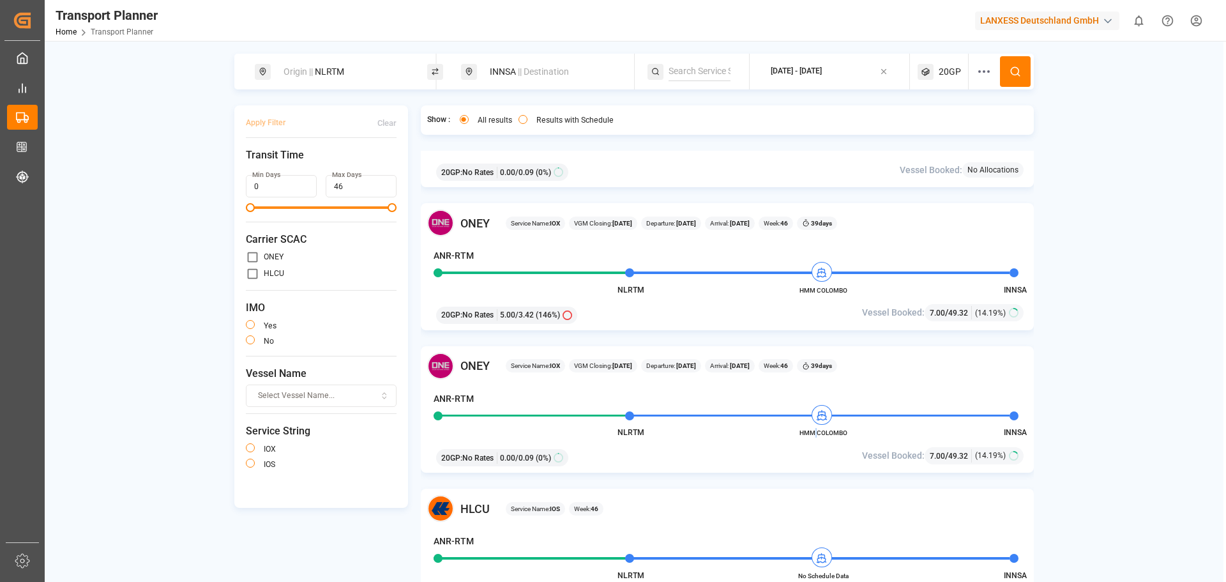
click at [815, 437] on span "HMM COLOMBO" at bounding box center [823, 433] width 70 height 10
click at [815, 434] on span "HMM COLOMBO" at bounding box center [823, 433] width 70 height 10
